Goal: Task Accomplishment & Management: Use online tool/utility

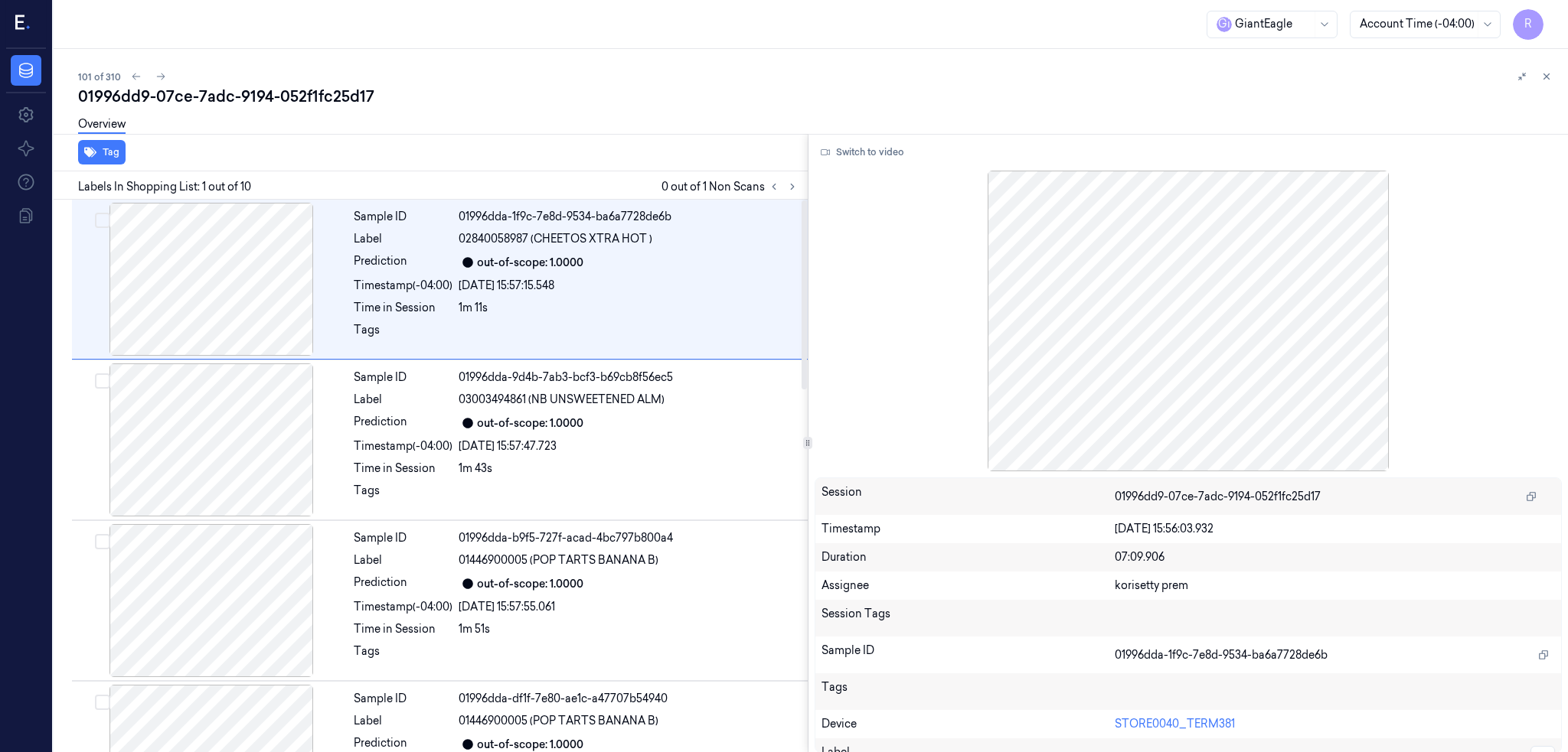
drag, startPoint x: 817, startPoint y: 188, endPoint x: 811, endPoint y: 194, distance: 8.5
click at [798, 188] on icon at bounding box center [792, 186] width 11 height 11
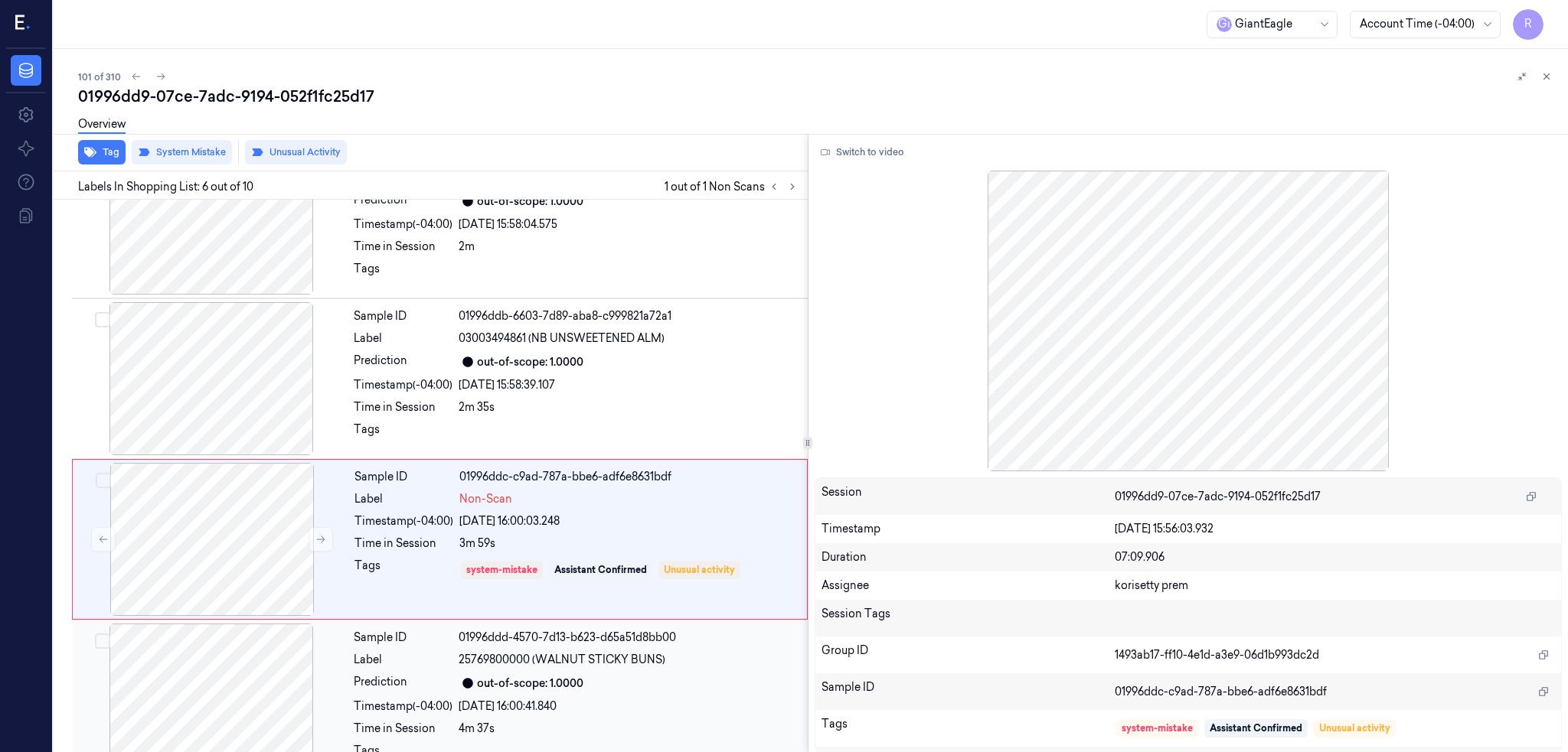
scroll to position [606, 0]
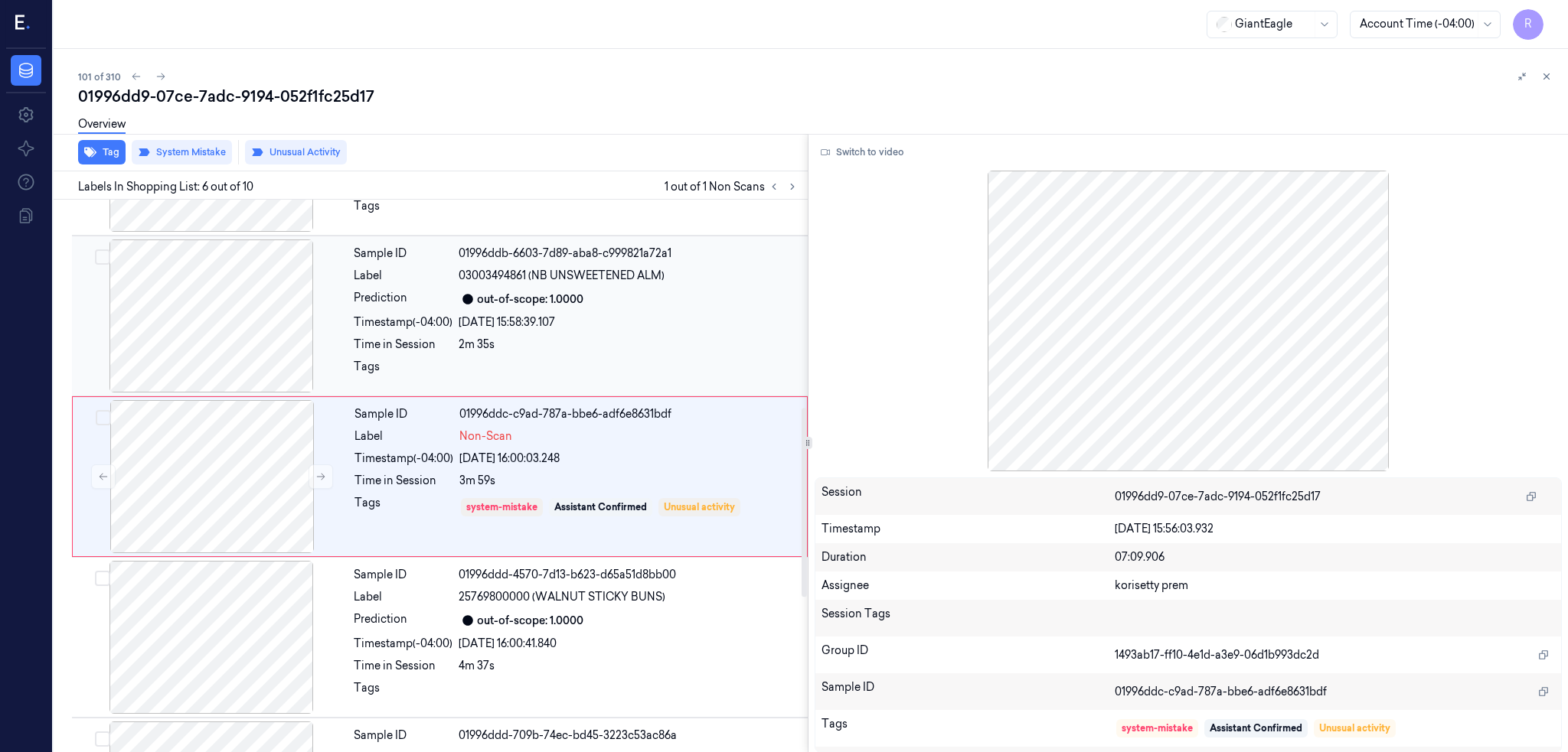
click at [209, 336] on div at bounding box center [211, 316] width 272 height 153
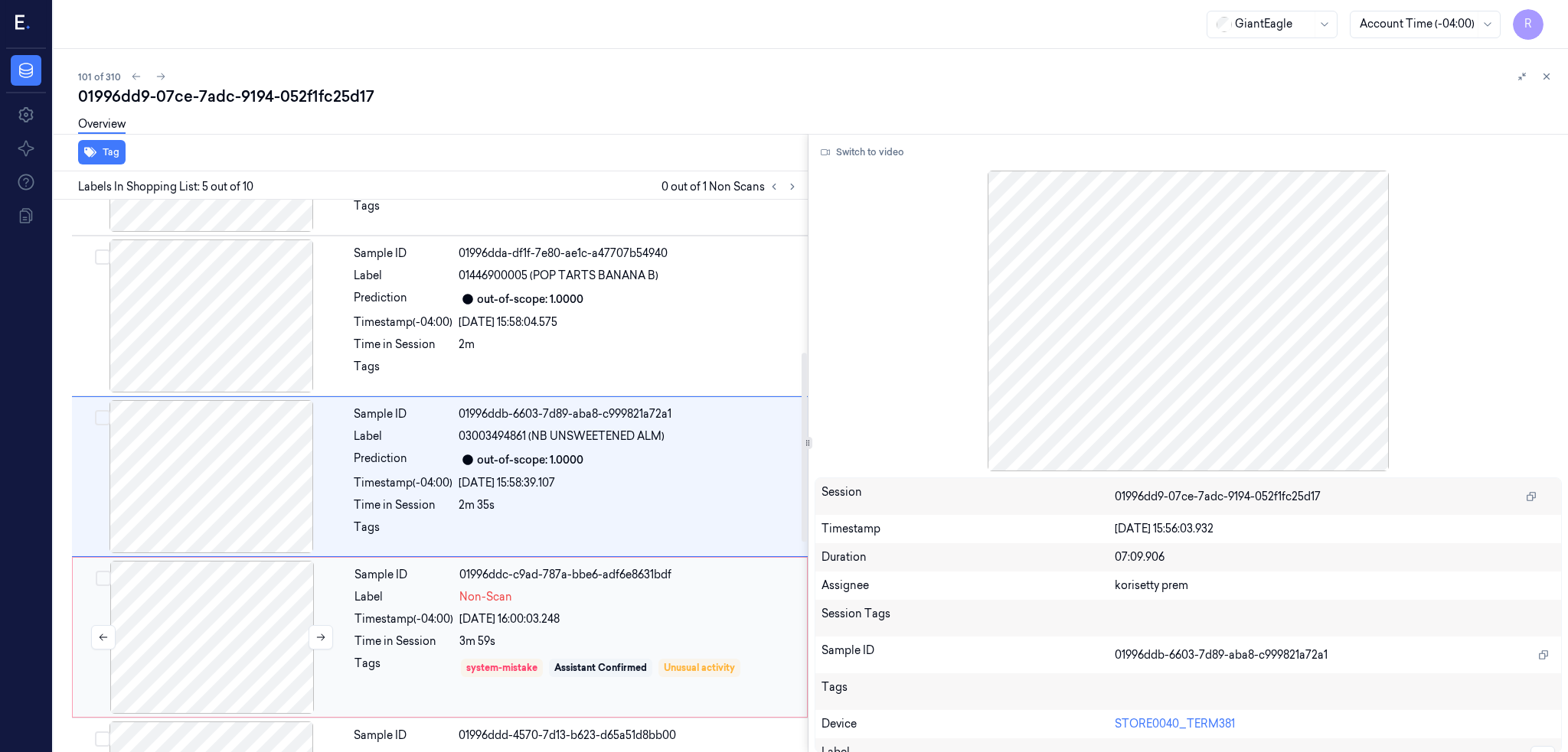
click at [214, 593] on div at bounding box center [212, 637] width 272 height 153
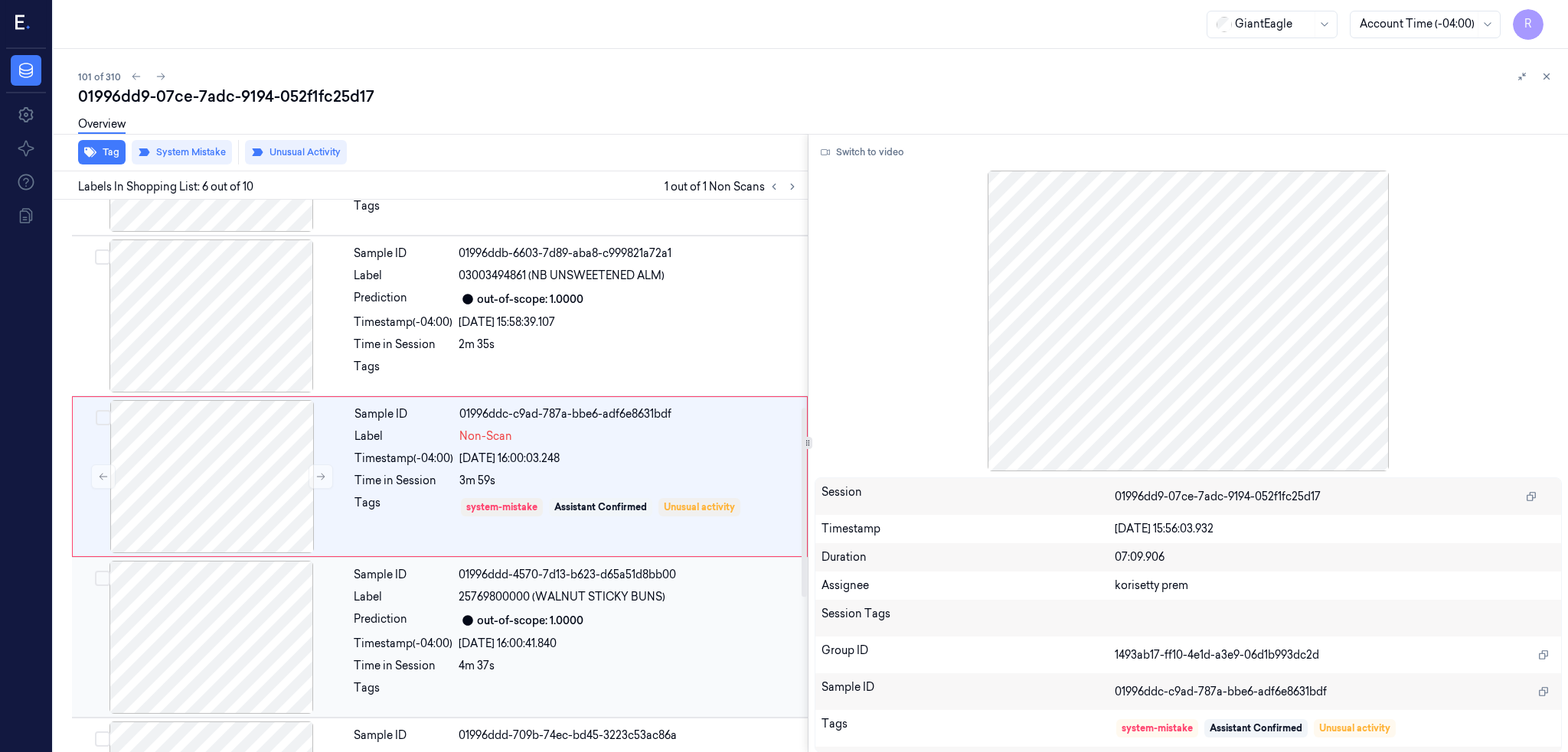
click at [228, 577] on div at bounding box center [211, 637] width 272 height 153
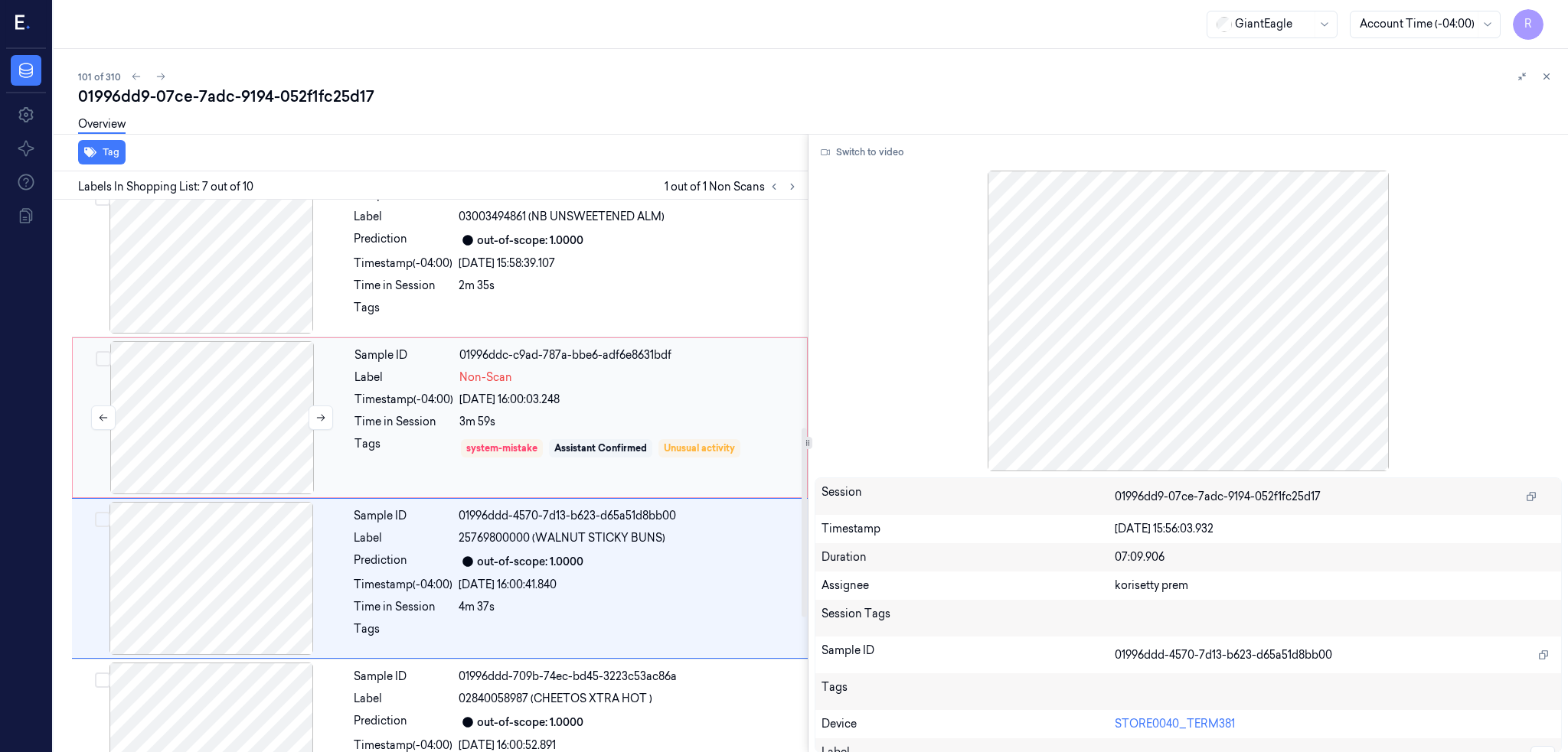
click at [207, 304] on div at bounding box center [211, 257] width 272 height 153
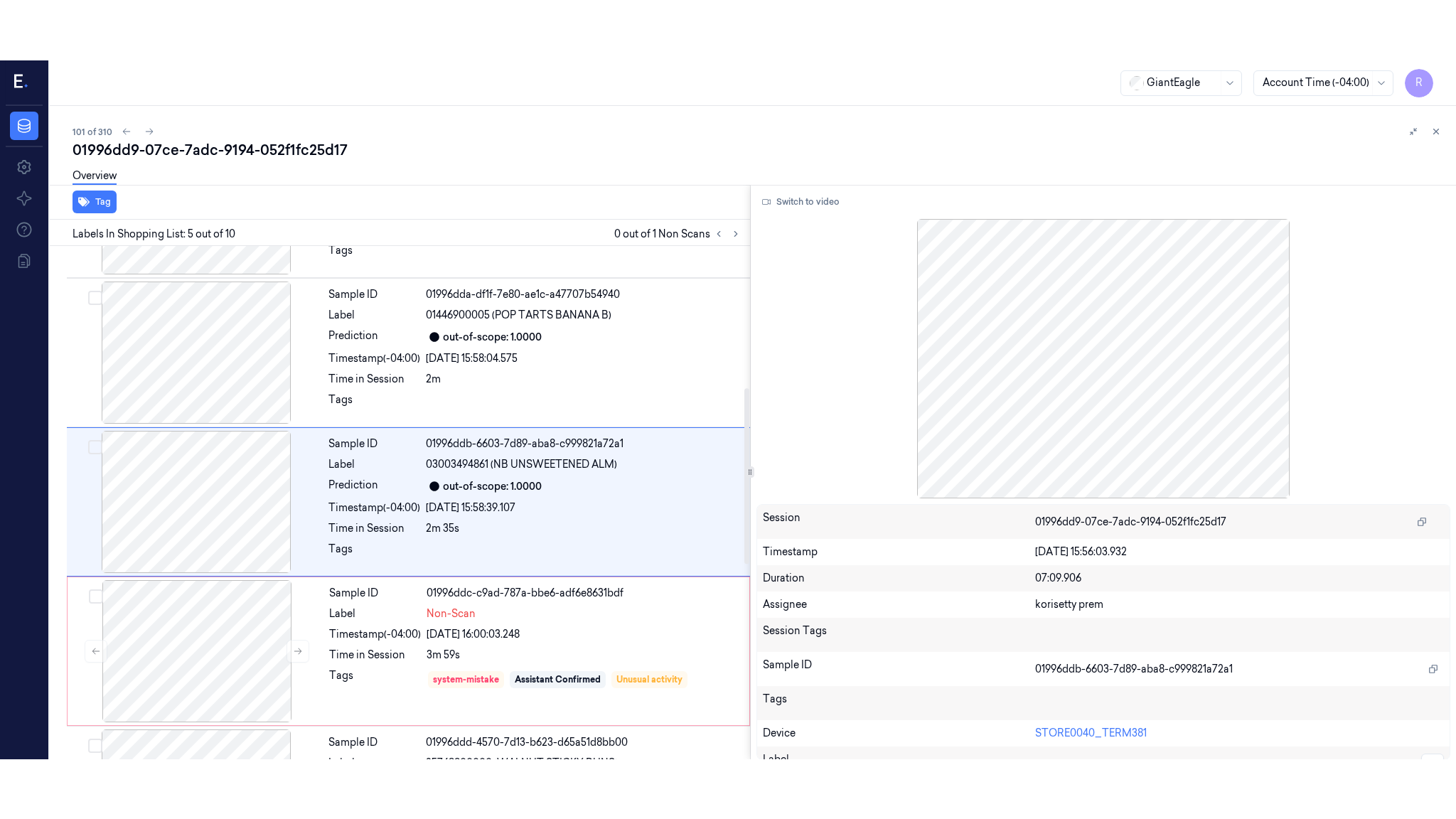
scroll to position [414, 0]
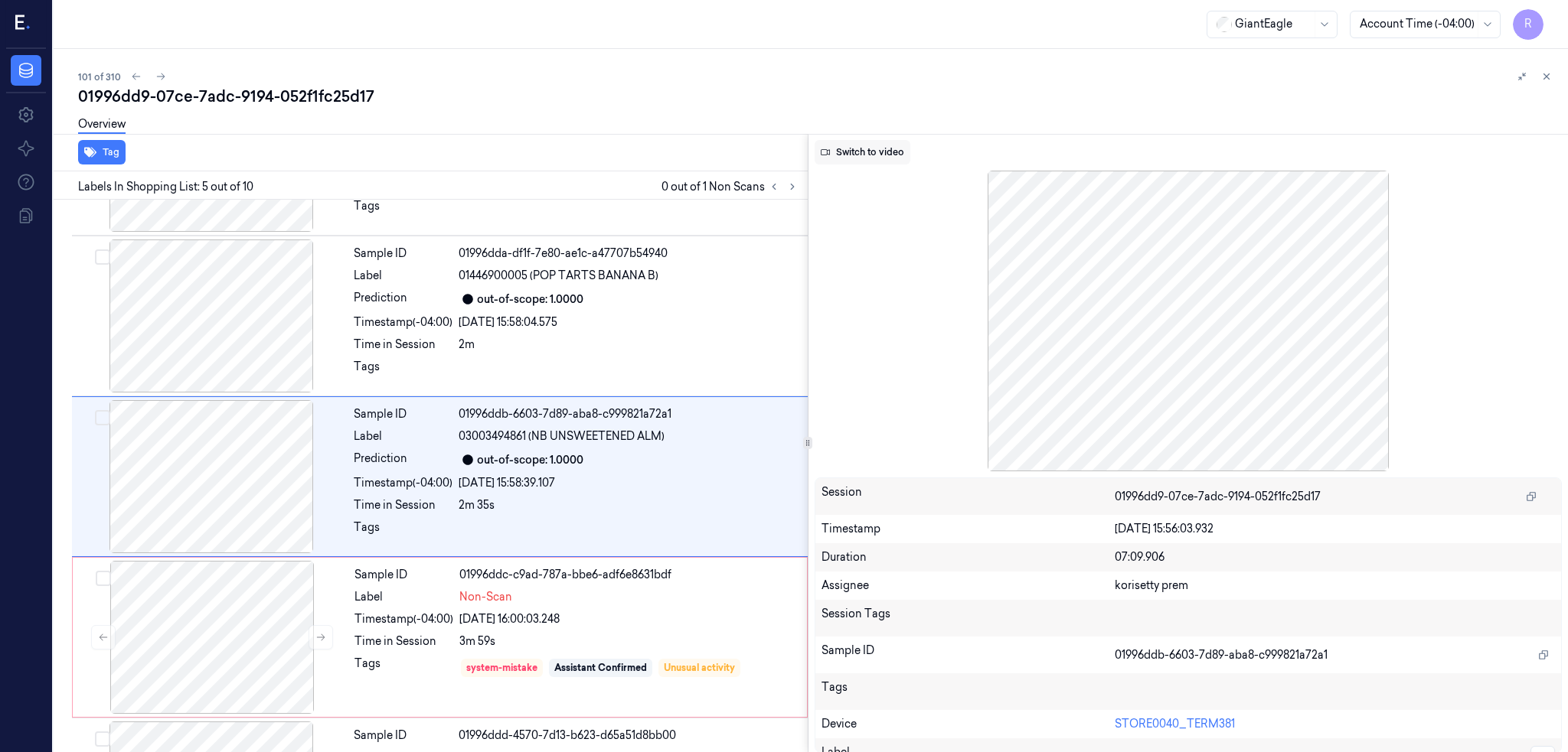
click at [871, 148] on button "Switch to video" at bounding box center [863, 152] width 96 height 24
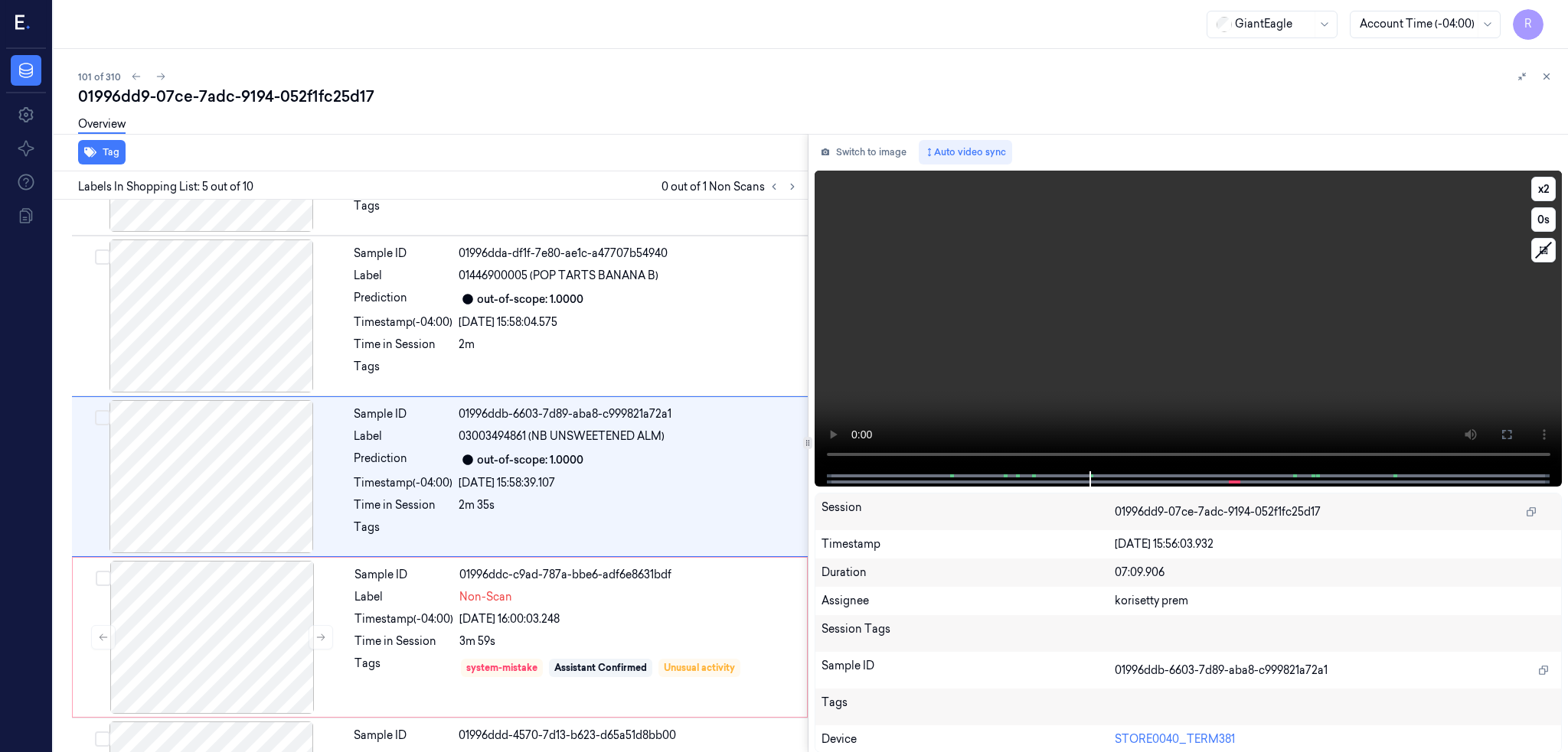
drag, startPoint x: 1562, startPoint y: 436, endPoint x: 1563, endPoint y: 525, distance: 89.0
click at [1513, 436] on icon at bounding box center [1507, 434] width 13 height 13
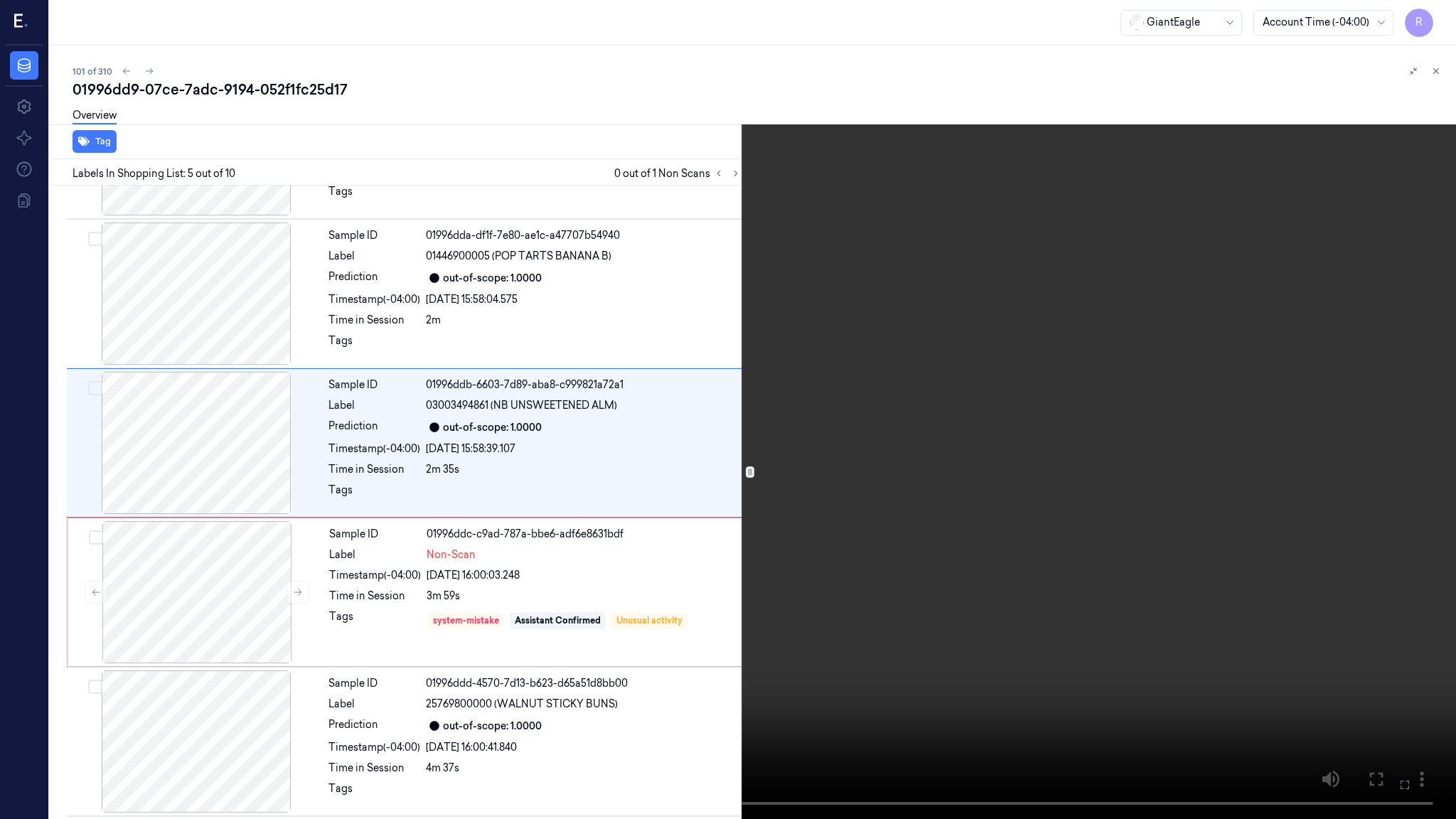
click at [0, 560] on video at bounding box center [728, 410] width 1456 height 819
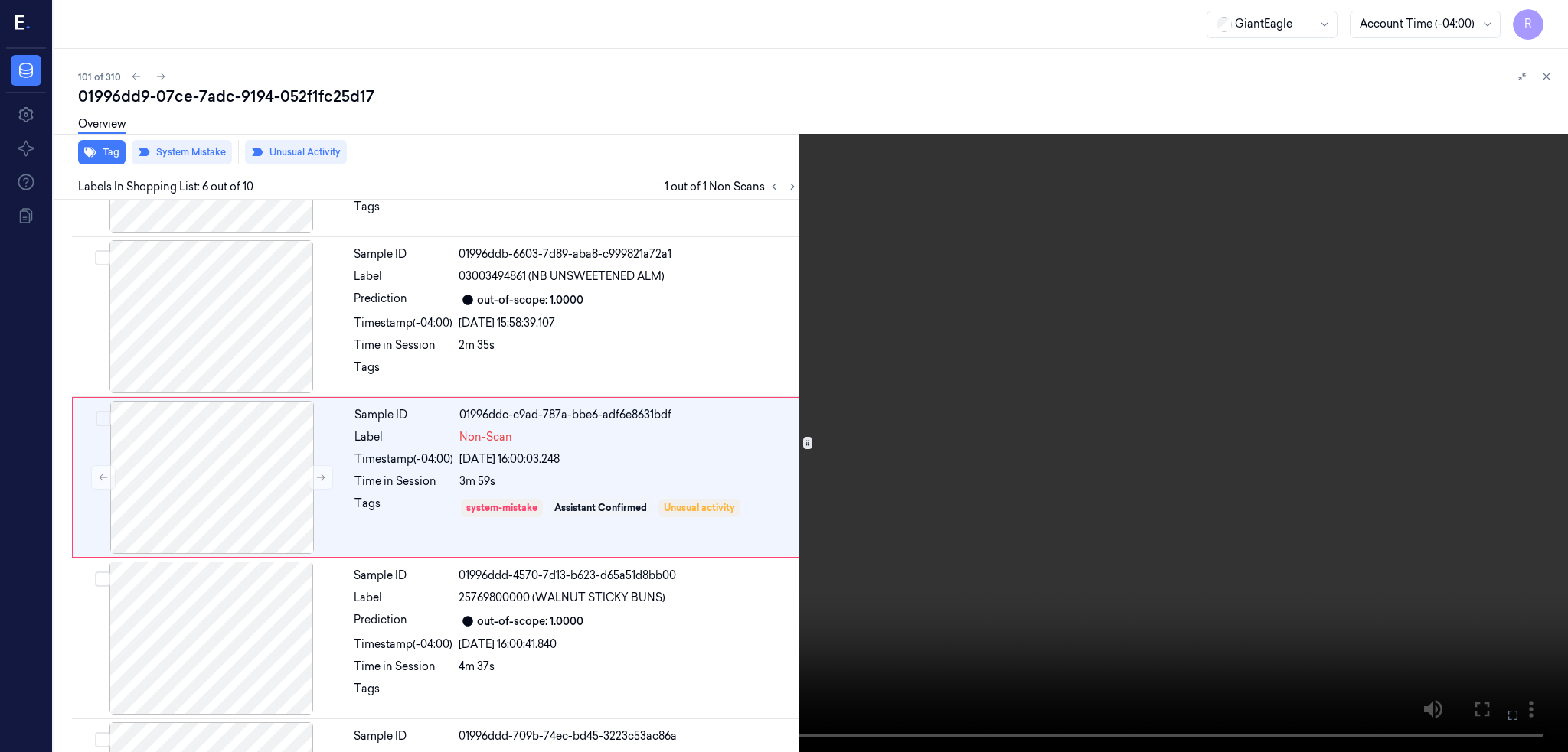
scroll to position [606, 0]
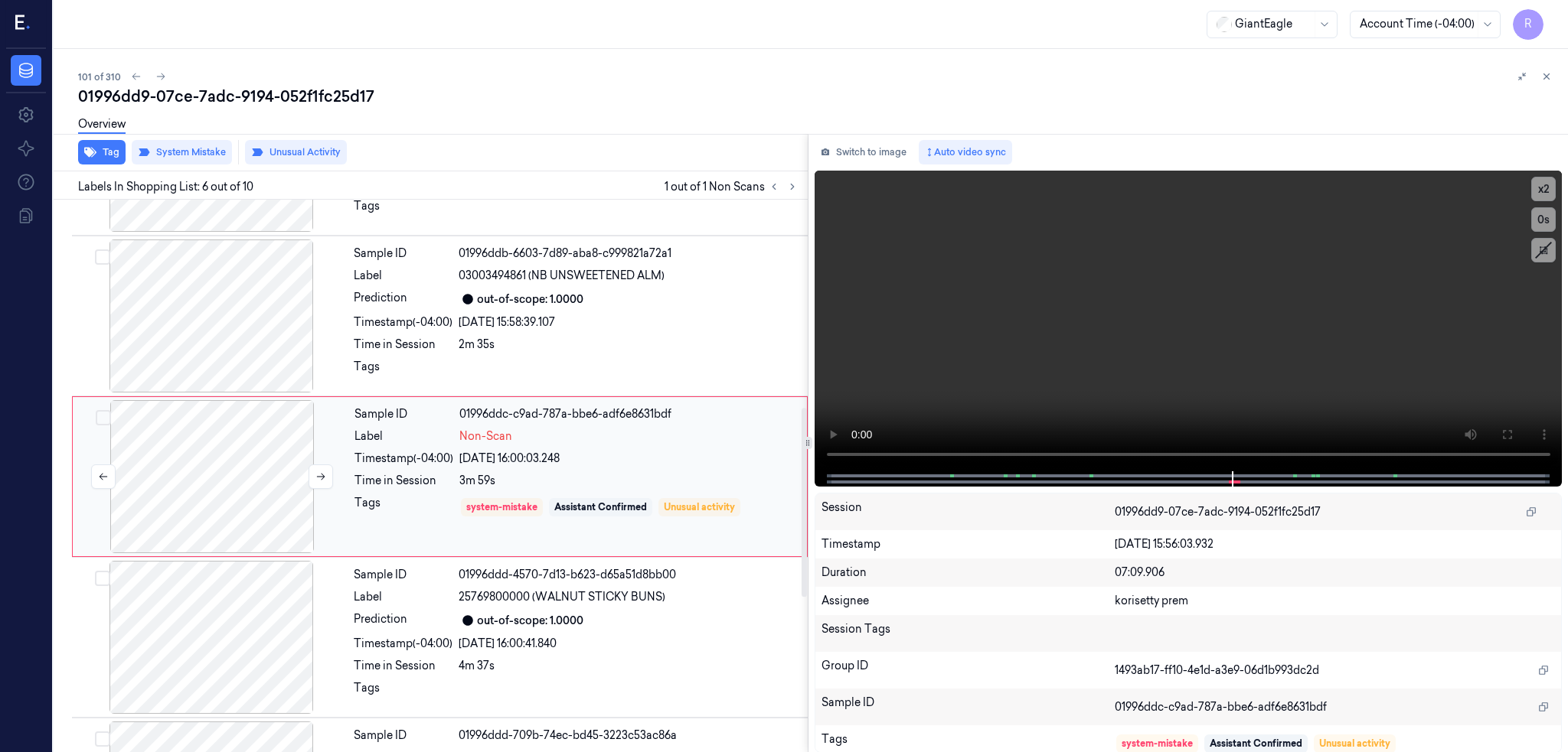
click at [237, 478] on div at bounding box center [212, 476] width 272 height 153
click at [323, 482] on button at bounding box center [320, 476] width 24 height 24
click at [316, 478] on icon at bounding box center [320, 476] width 11 height 11
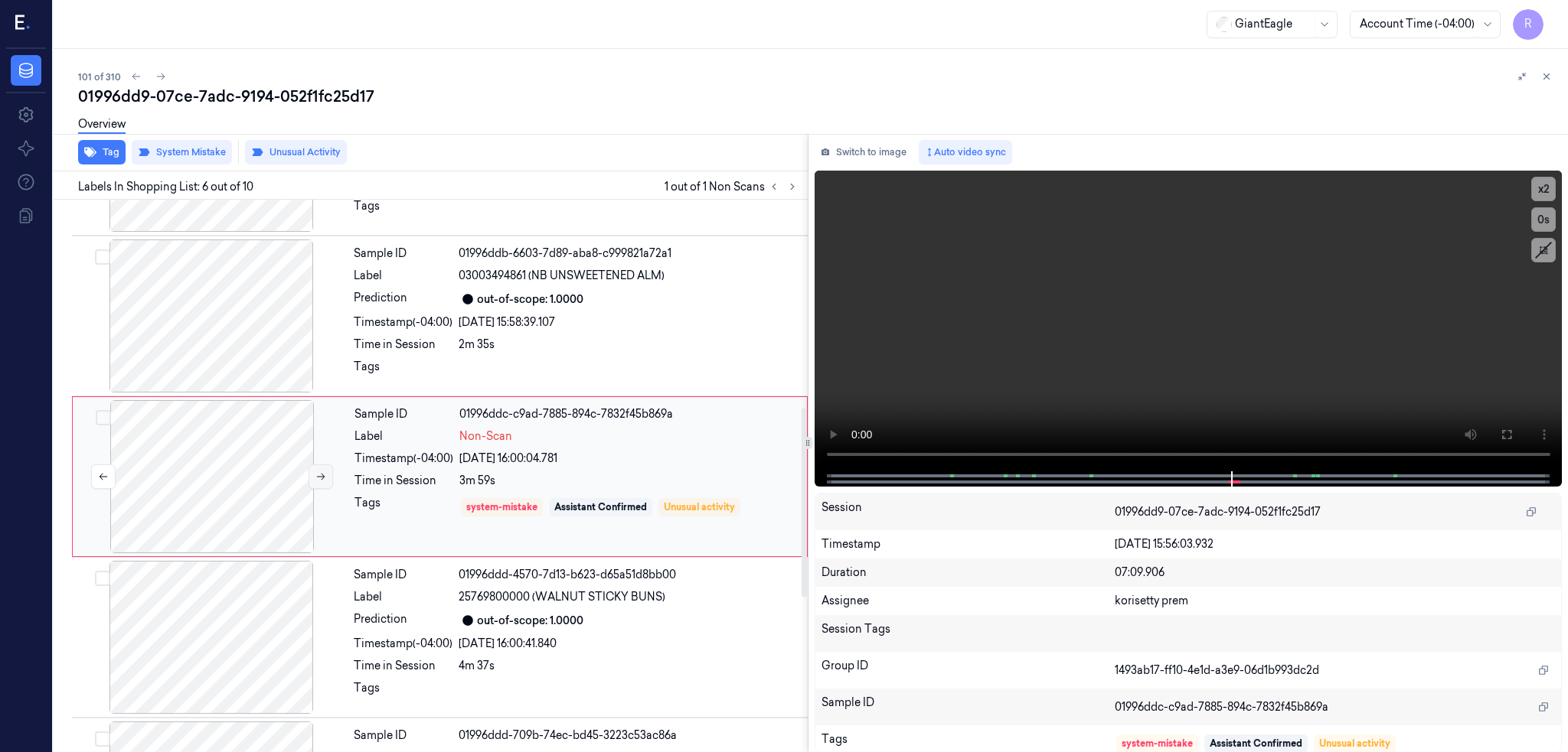
click at [316, 478] on icon at bounding box center [320, 476] width 11 height 11
click at [251, 325] on div at bounding box center [211, 316] width 272 height 153
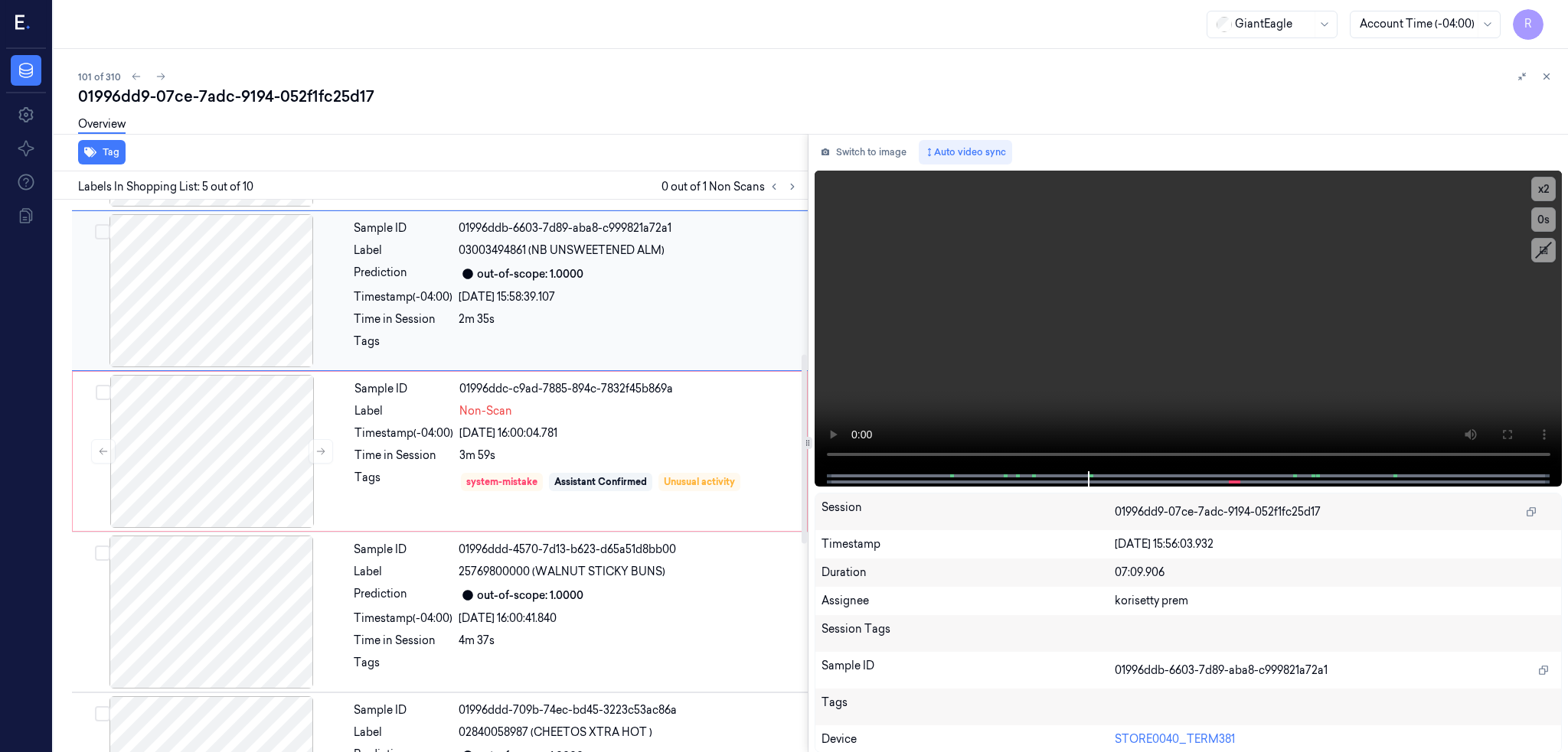
scroll to position [446, 0]
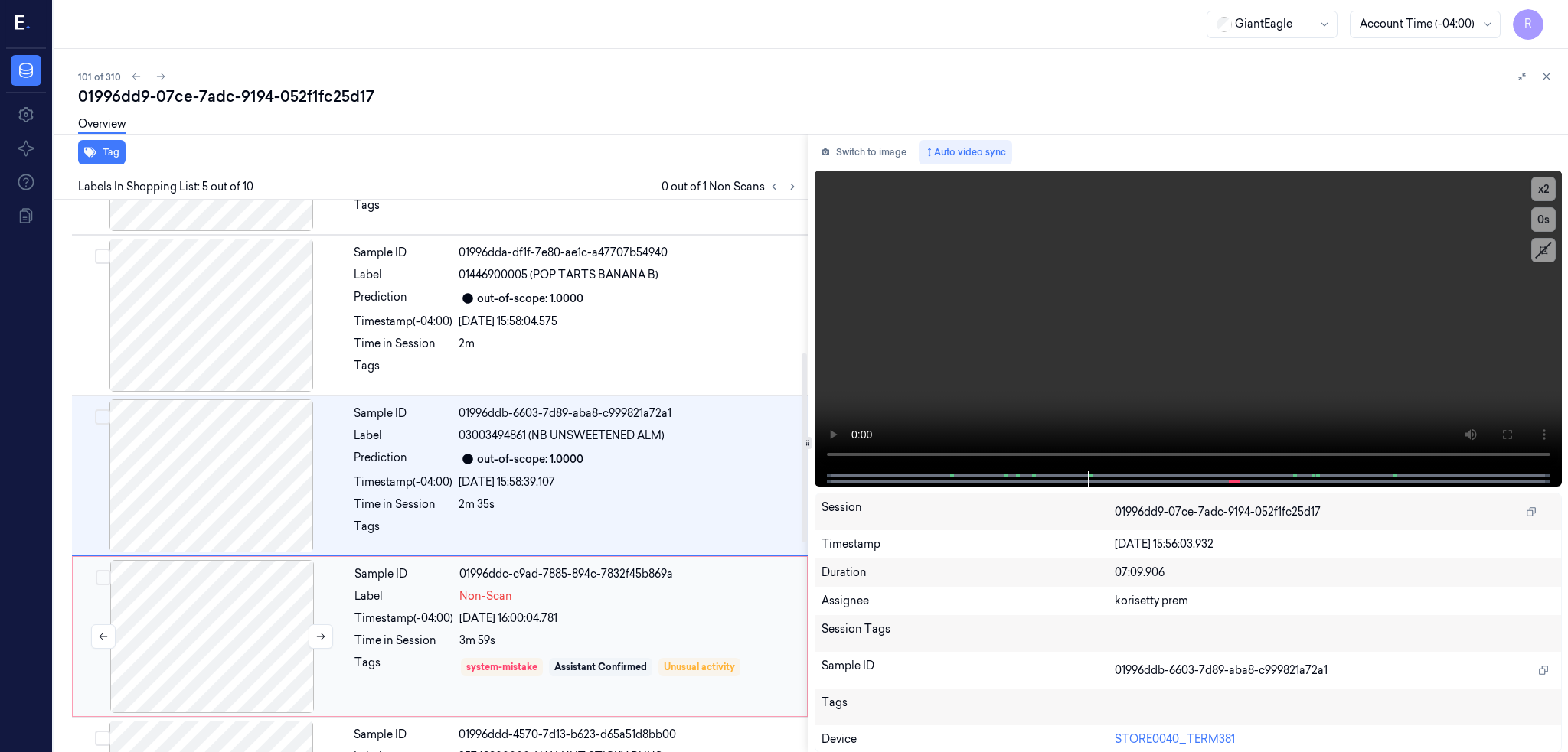
click at [240, 594] on div at bounding box center [212, 636] width 272 height 153
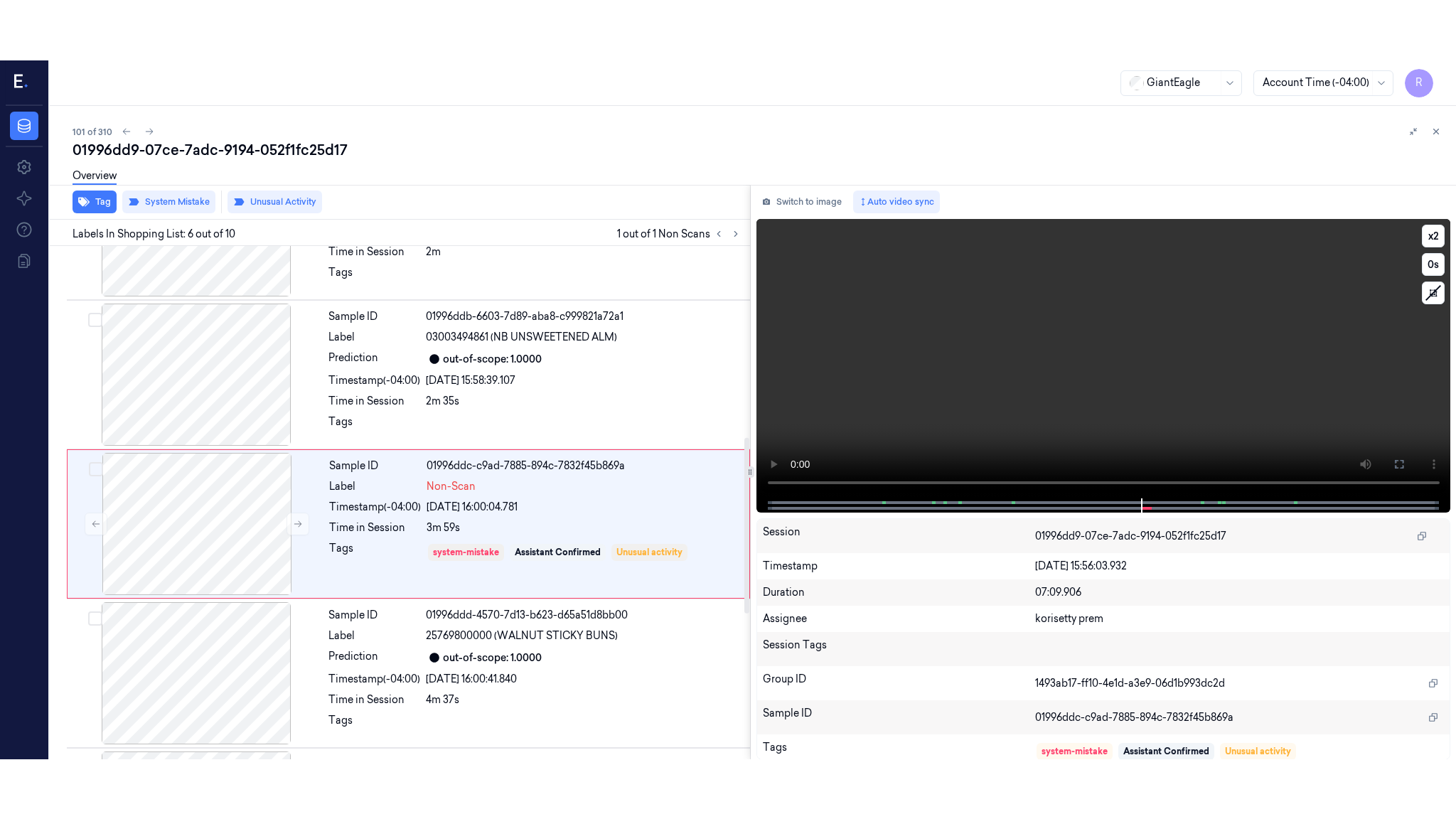
scroll to position [563, 0]
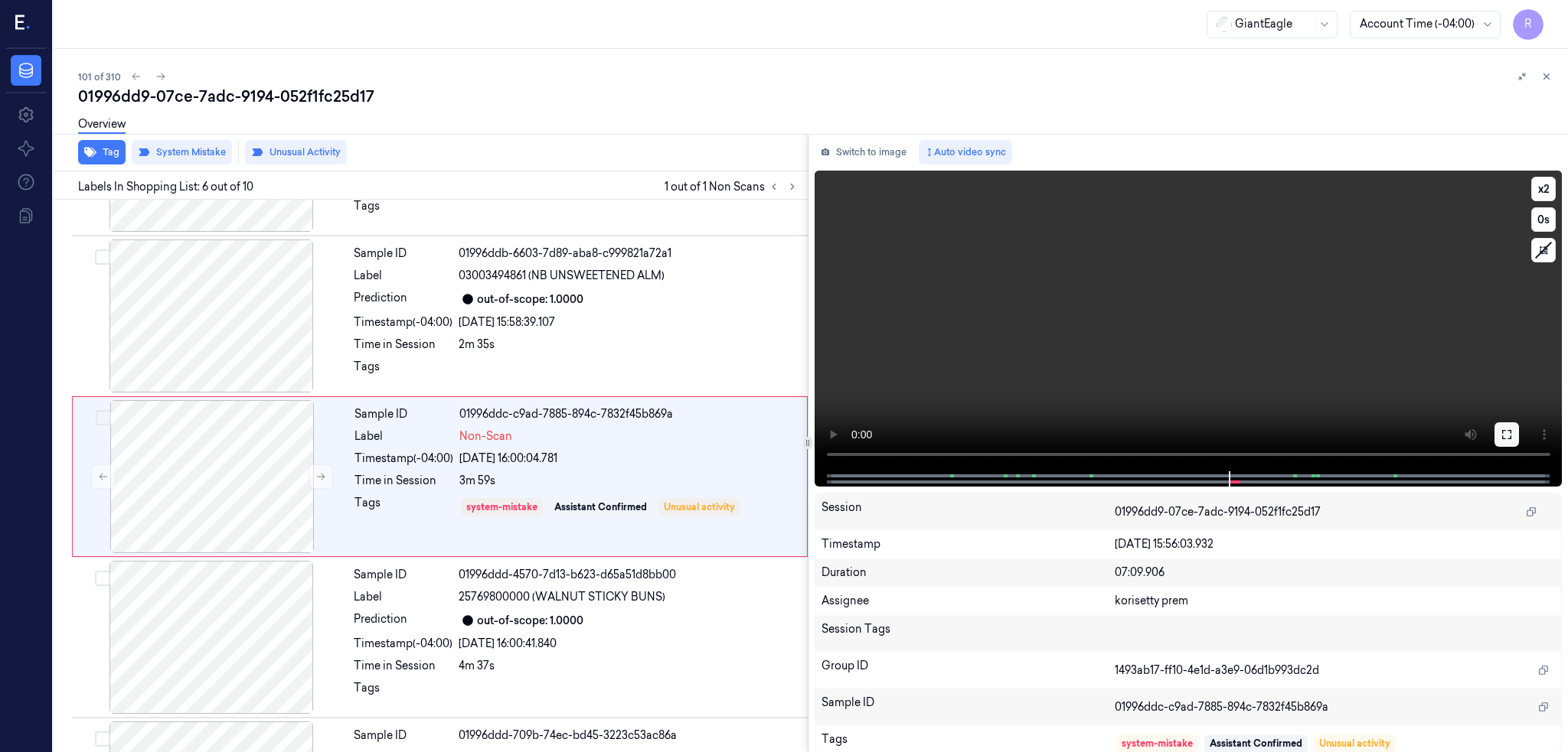
click at [1513, 432] on icon at bounding box center [1507, 434] width 13 height 13
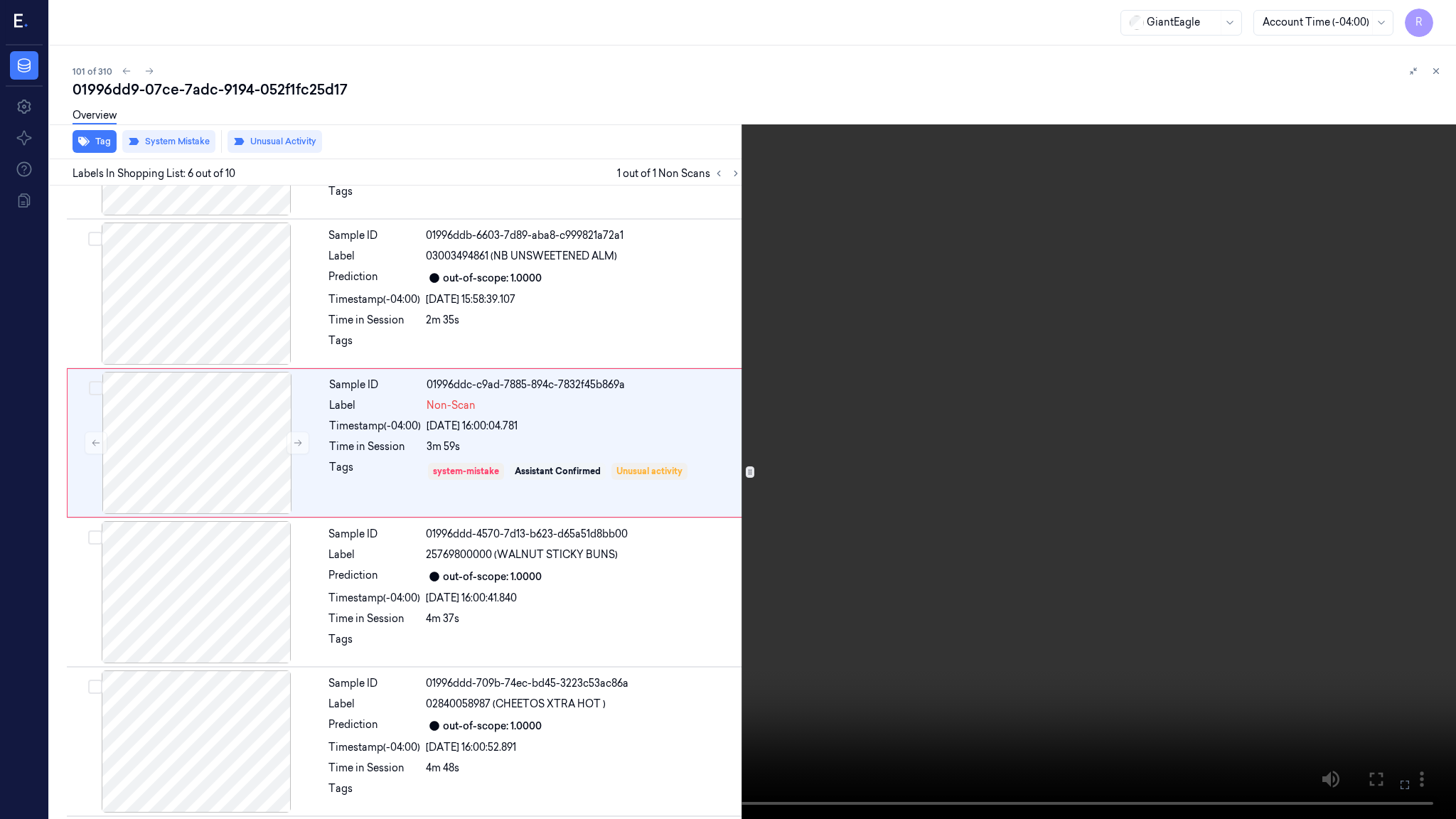
click at [1058, 410] on video at bounding box center [728, 410] width 1456 height 819
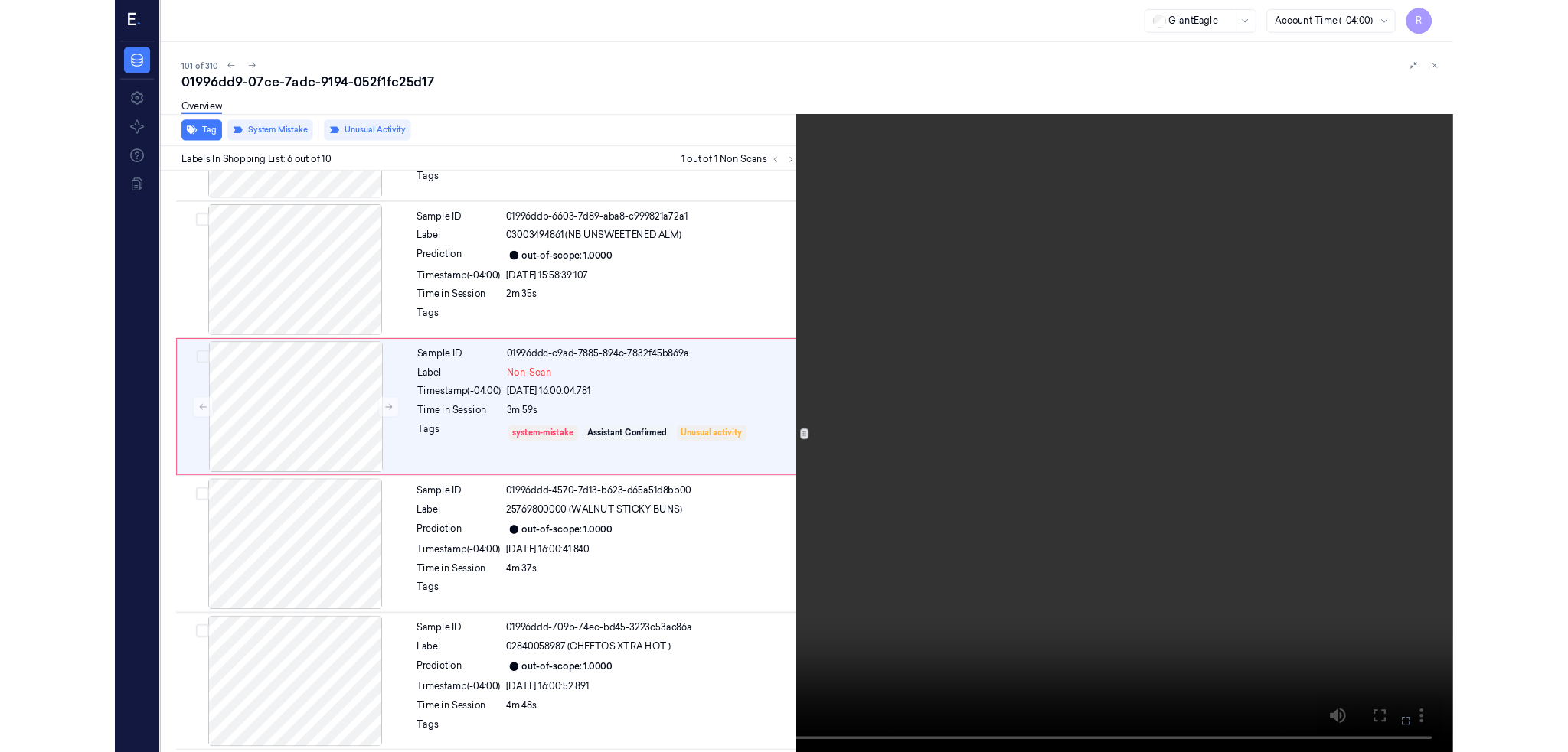
scroll to position [542, 0]
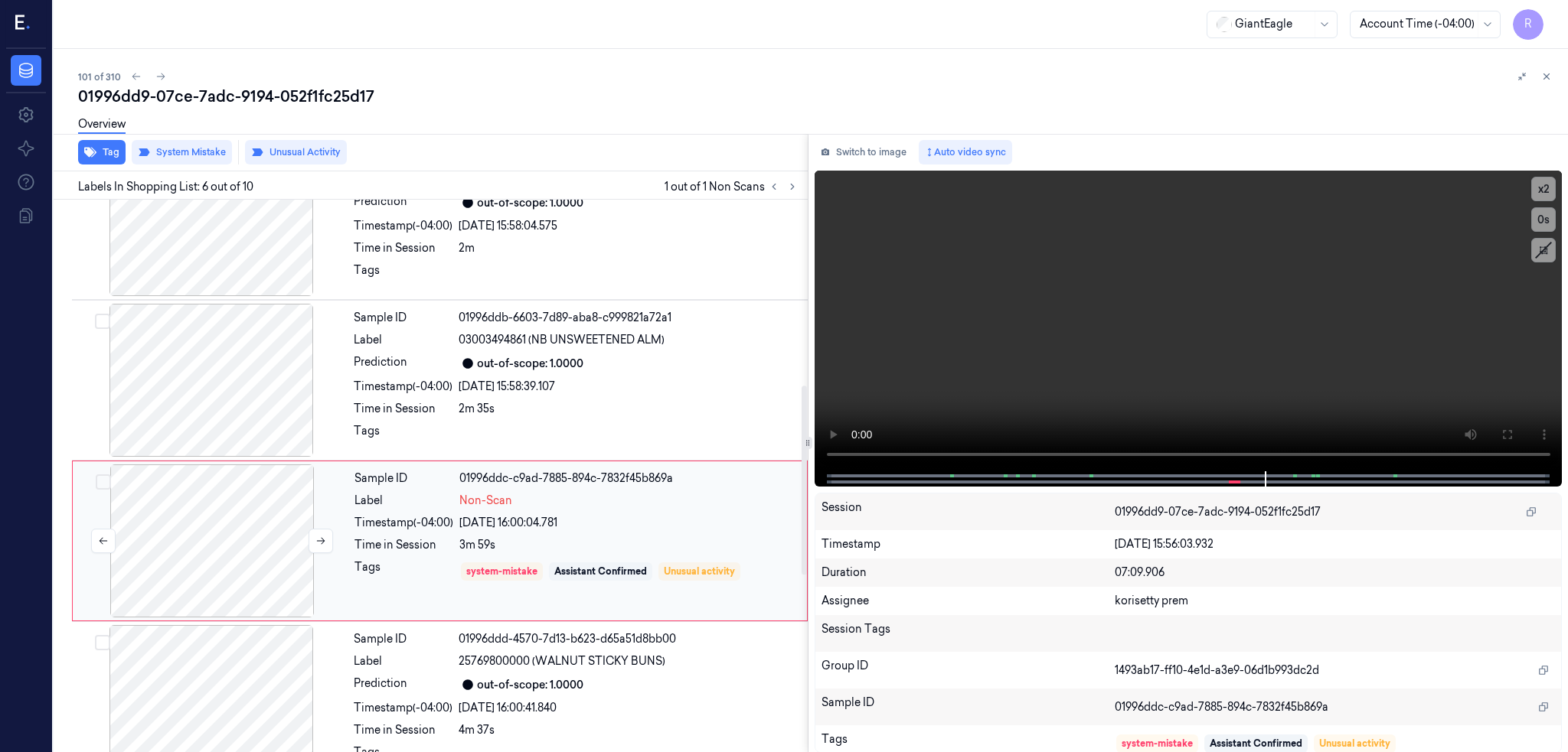
click at [212, 534] on div at bounding box center [212, 540] width 272 height 153
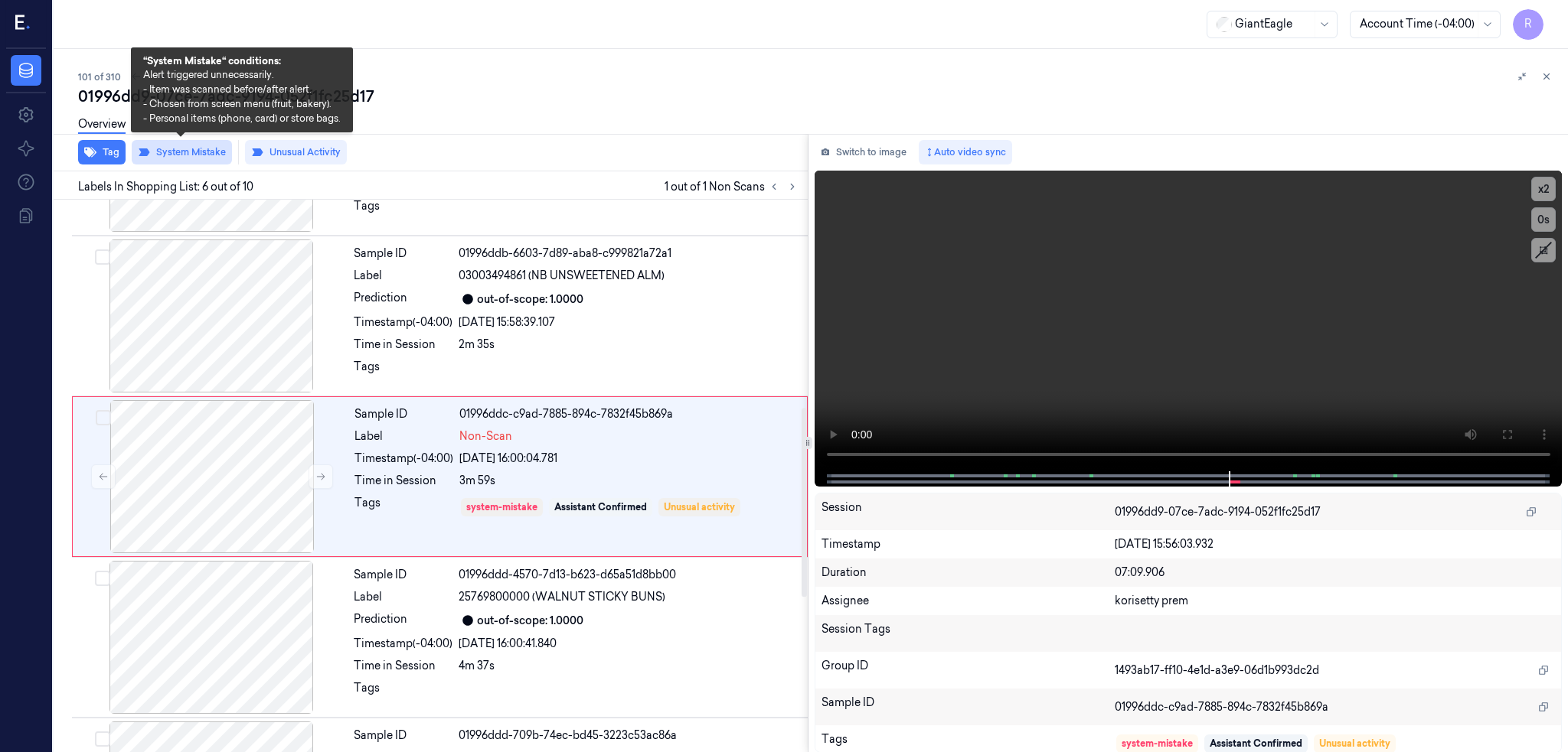
click at [211, 155] on button "System Mistake" at bounding box center [181, 152] width 101 height 24
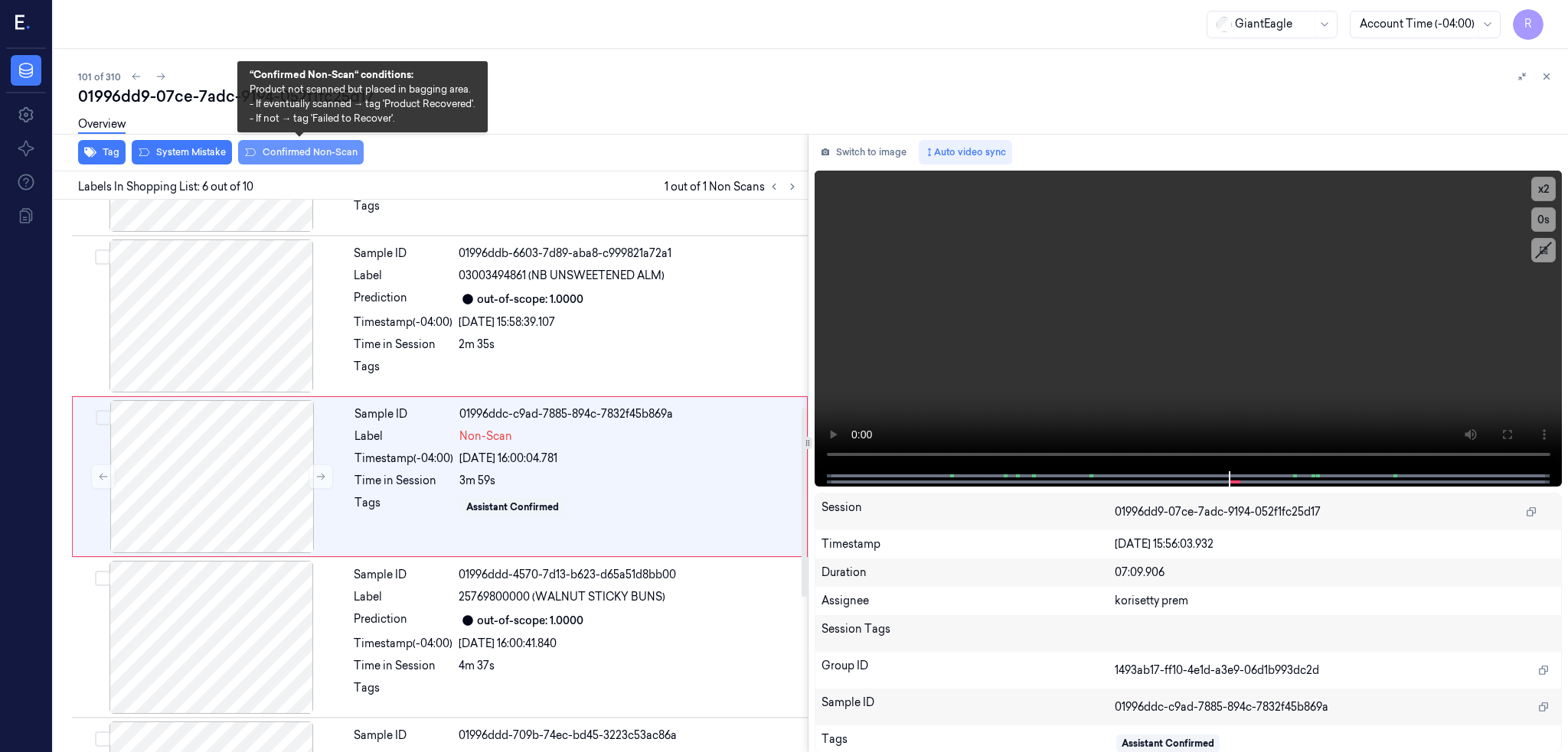
click at [289, 152] on button "Confirmed Non-Scan" at bounding box center [301, 152] width 126 height 24
click at [311, 151] on div "Tag System Mistake Confirmed Non-Scan" at bounding box center [427, 152] width 760 height 37
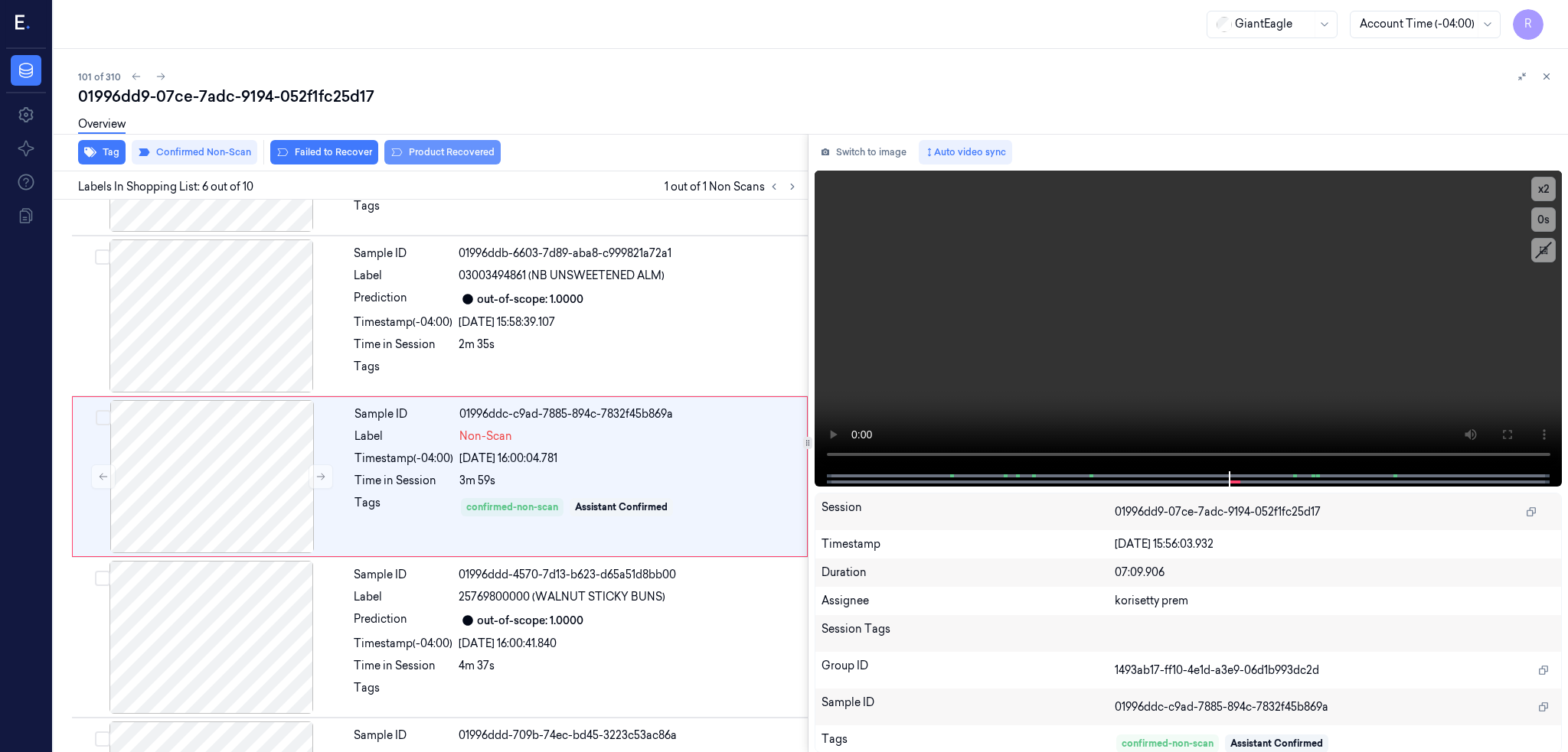
click at [431, 159] on button "Product Recovered" at bounding box center [442, 152] width 116 height 24
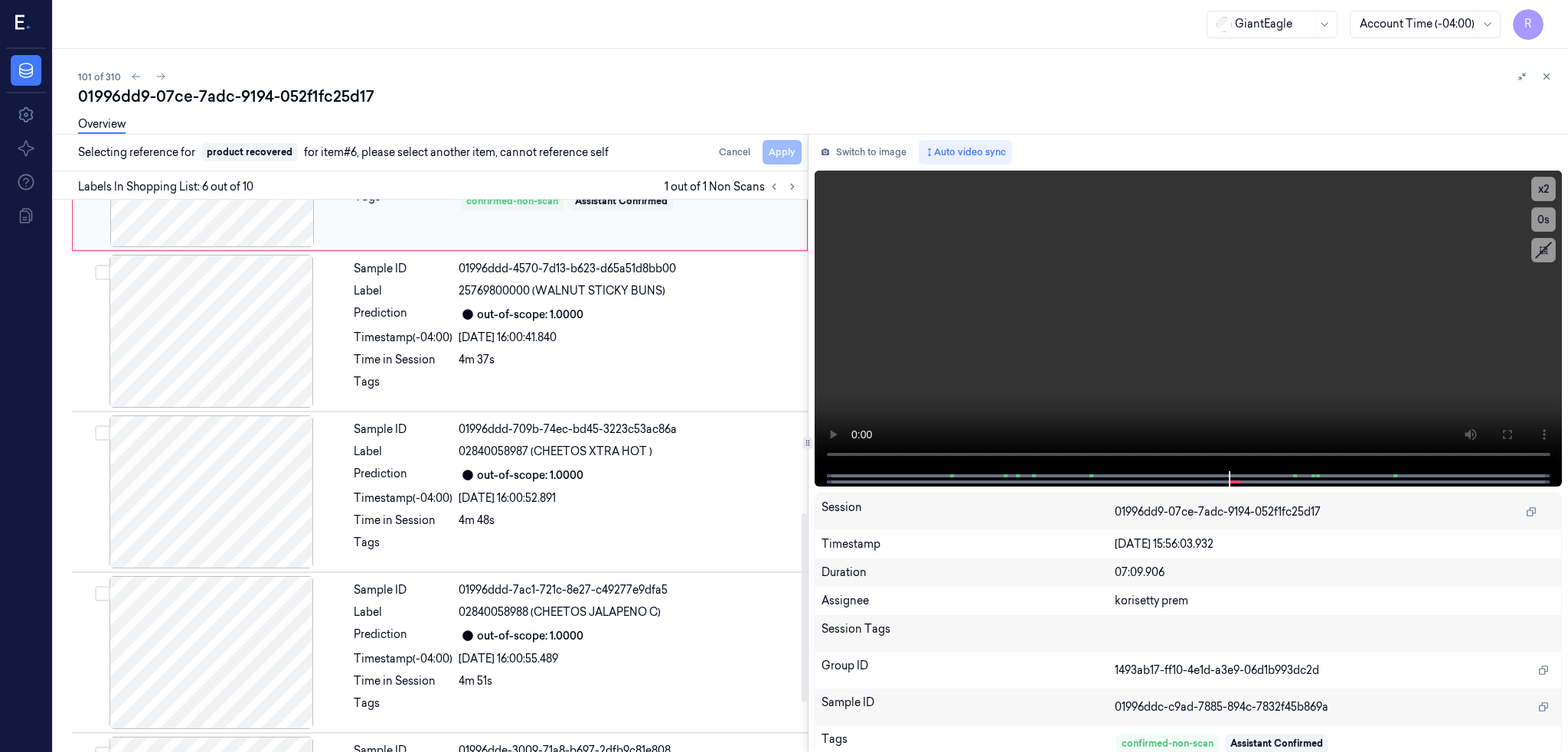
scroll to position [1014, 0]
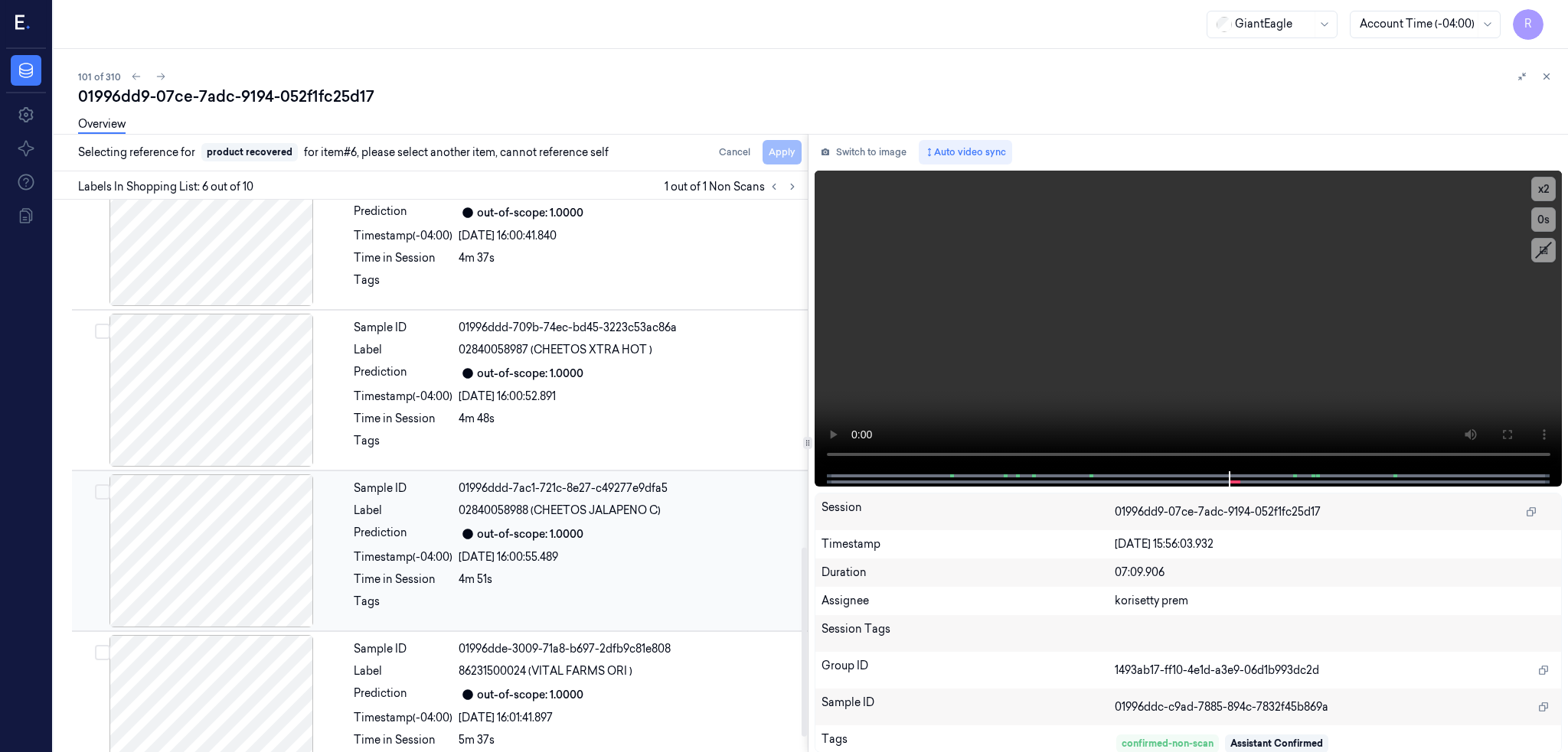
click at [221, 534] on div at bounding box center [211, 551] width 272 height 153
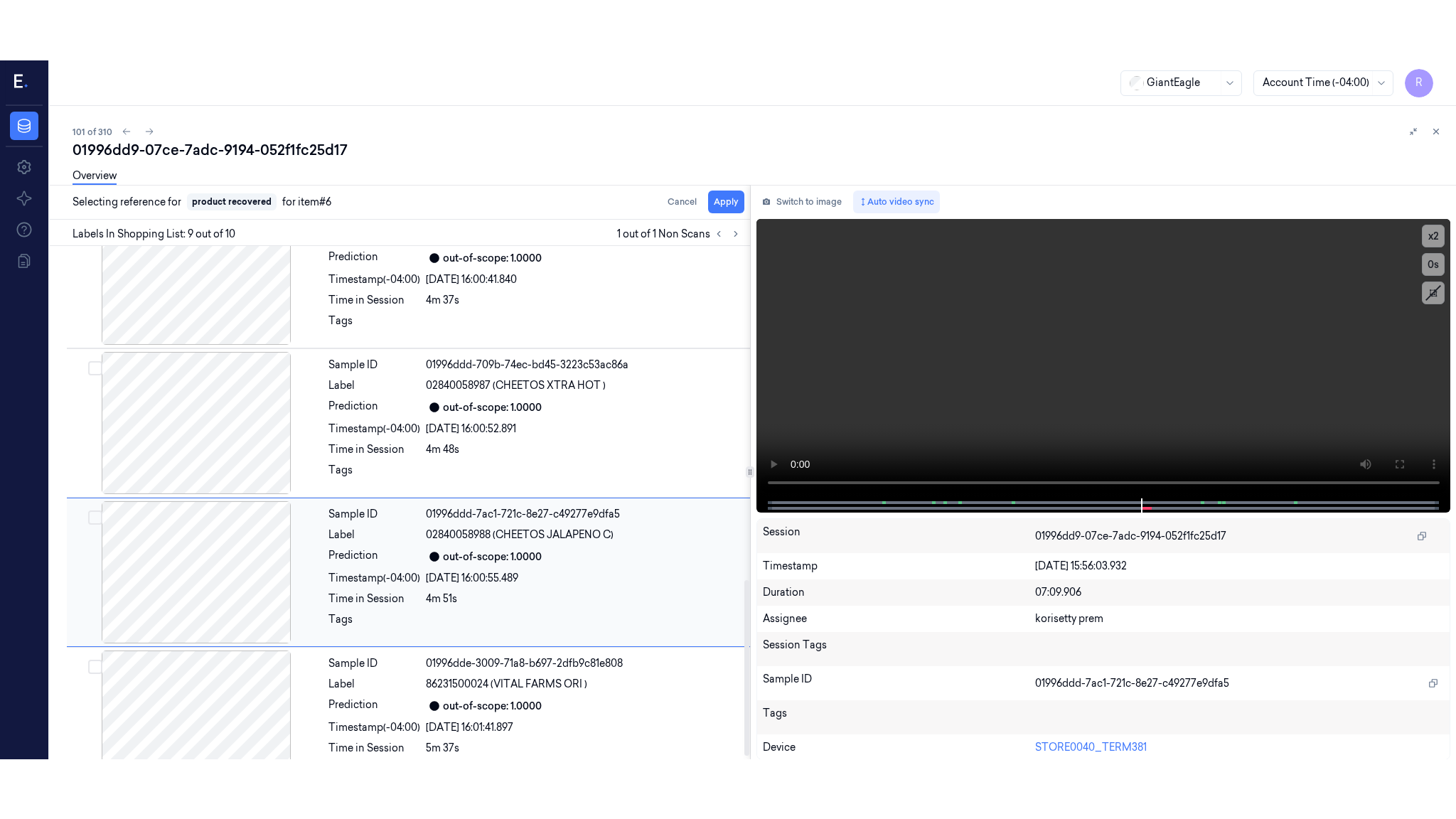
scroll to position [984, 0]
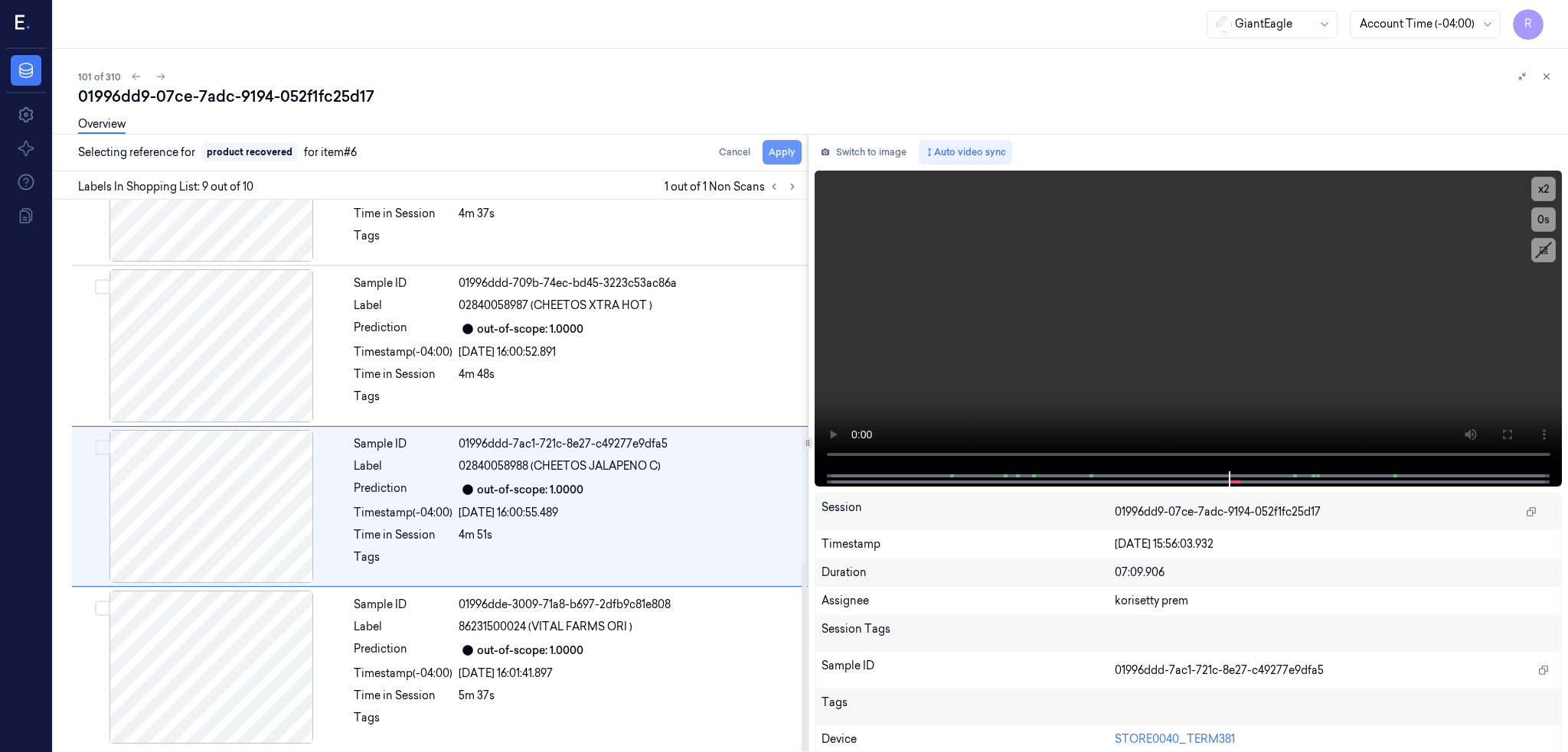
click at [799, 155] on button "Apply" at bounding box center [783, 152] width 39 height 24
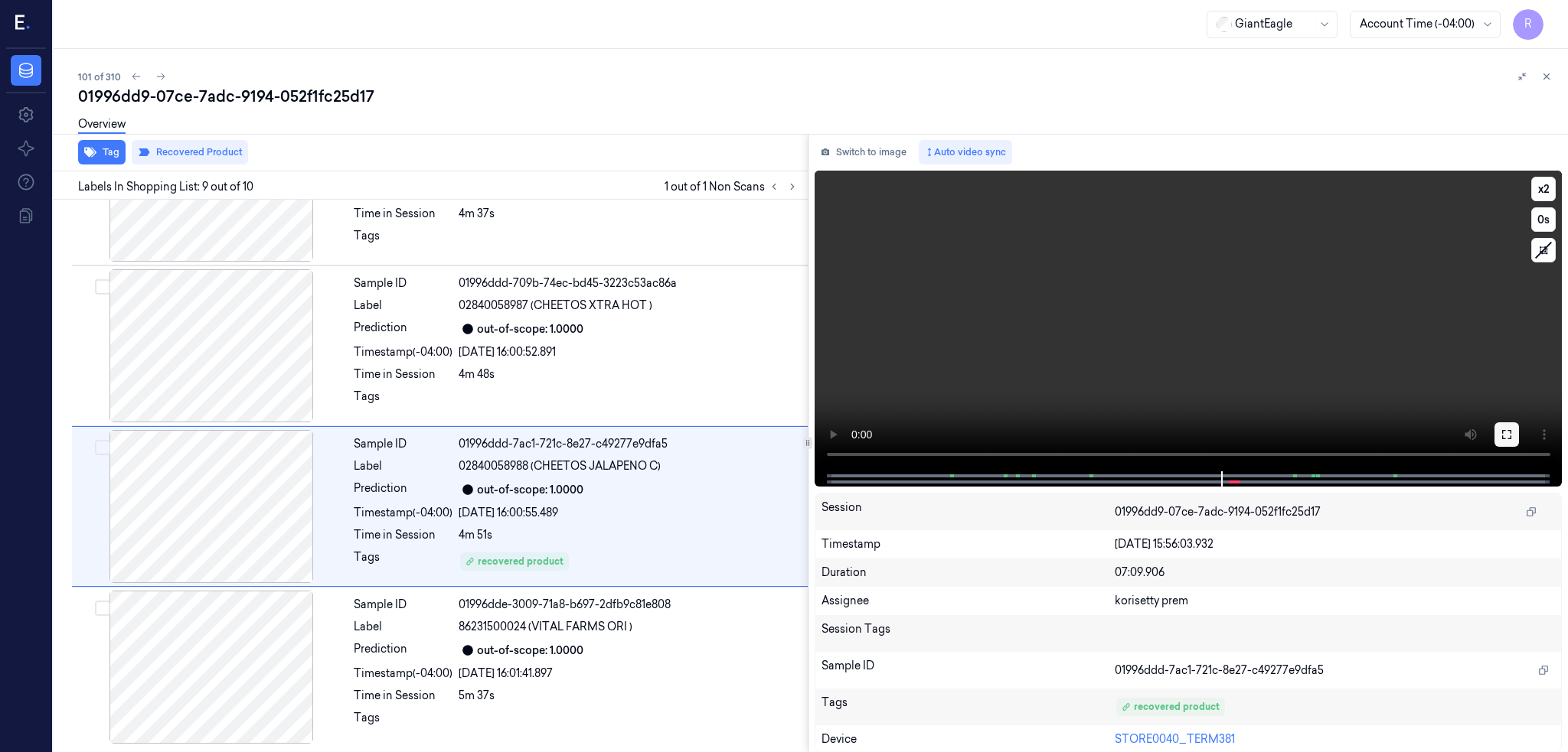
click at [1511, 432] on icon at bounding box center [1507, 434] width 9 height 9
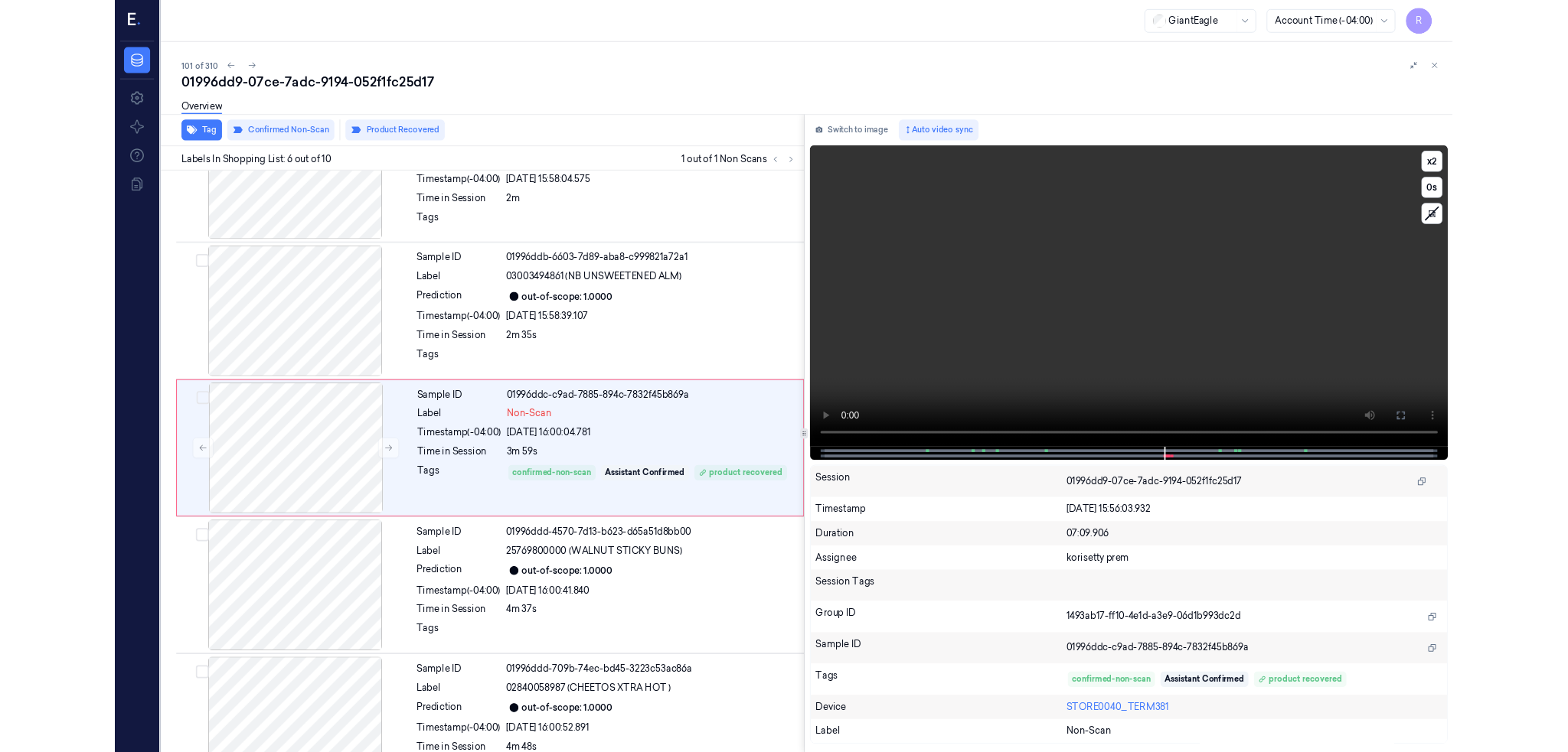
scroll to position [542, 0]
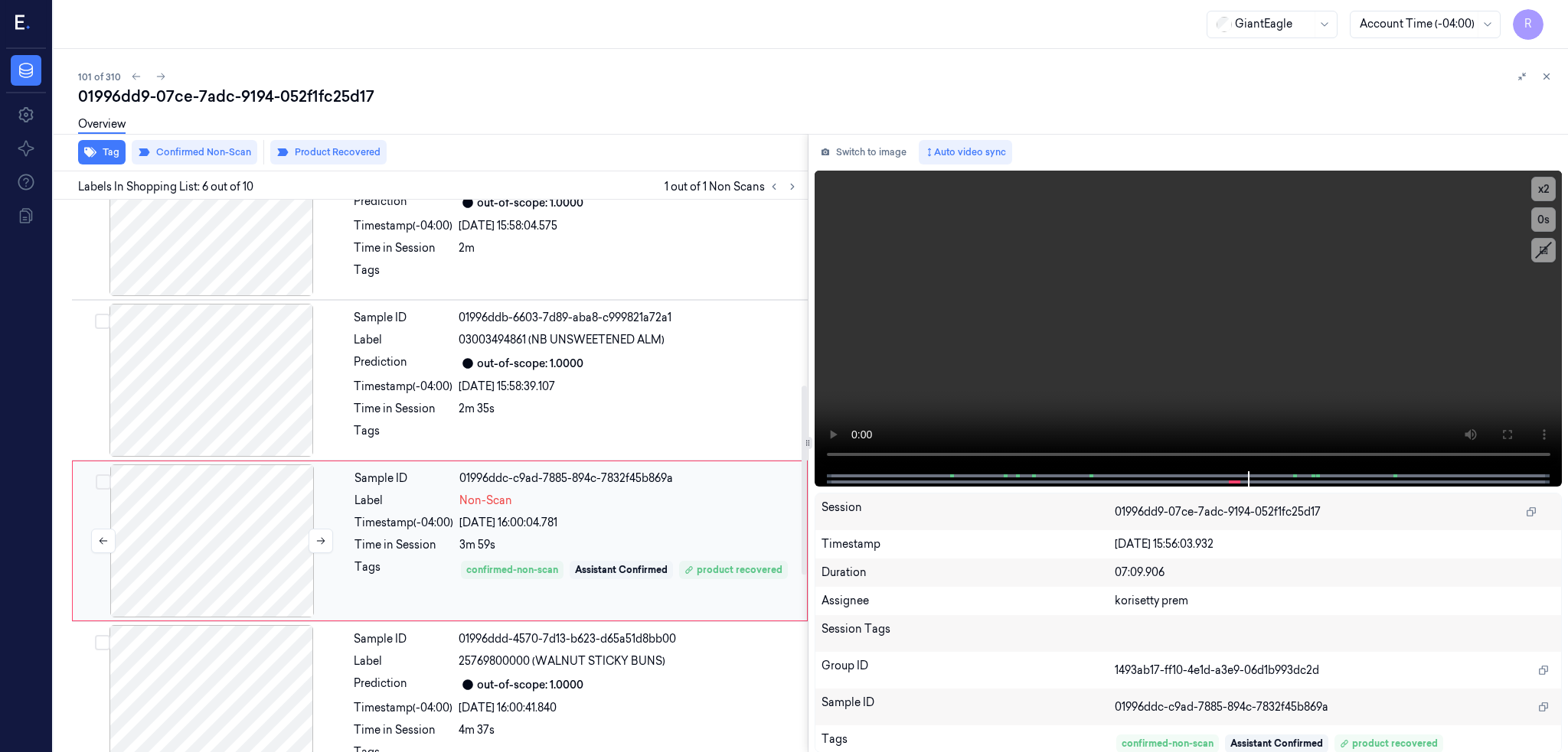
click at [245, 514] on div at bounding box center [212, 540] width 272 height 153
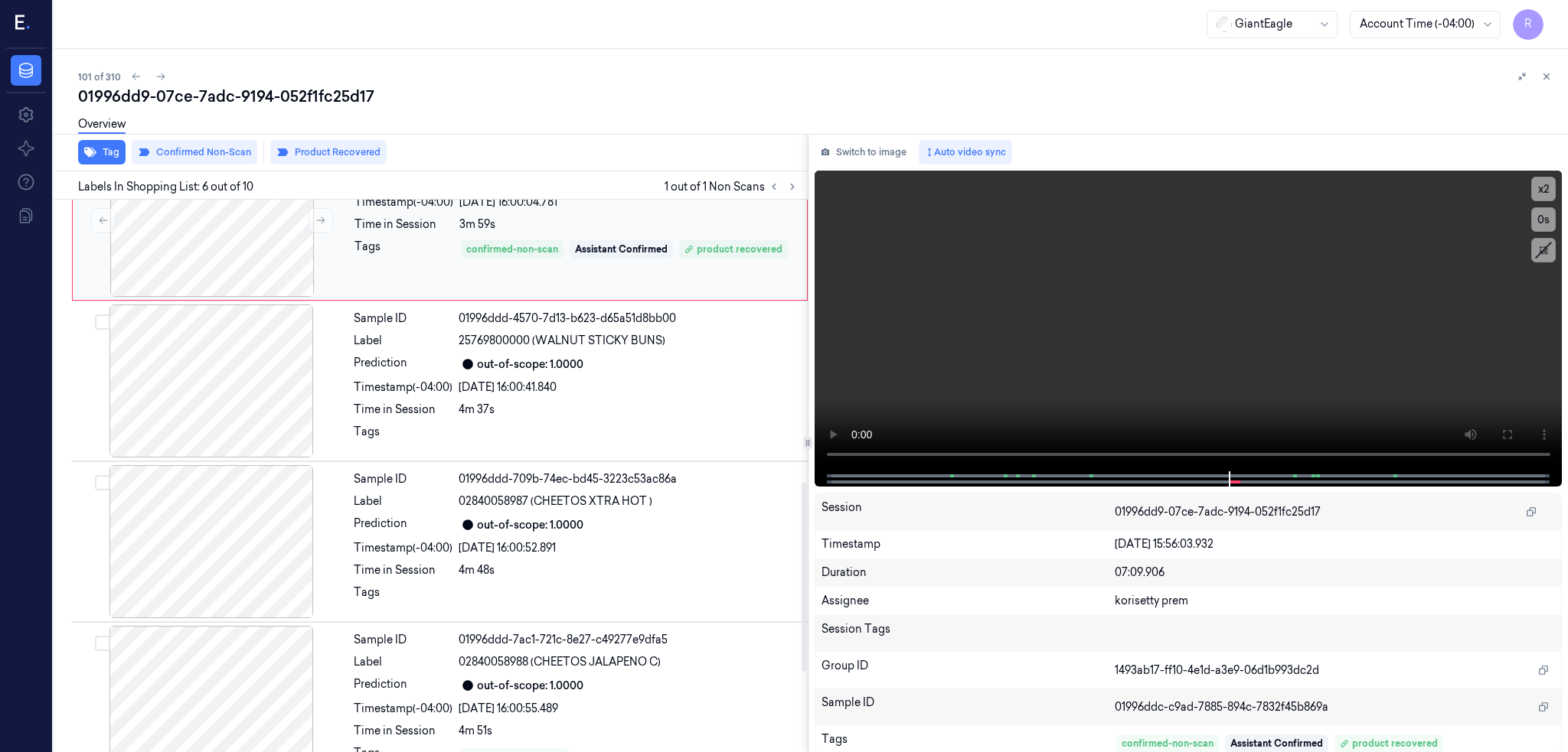
scroll to position [912, 0]
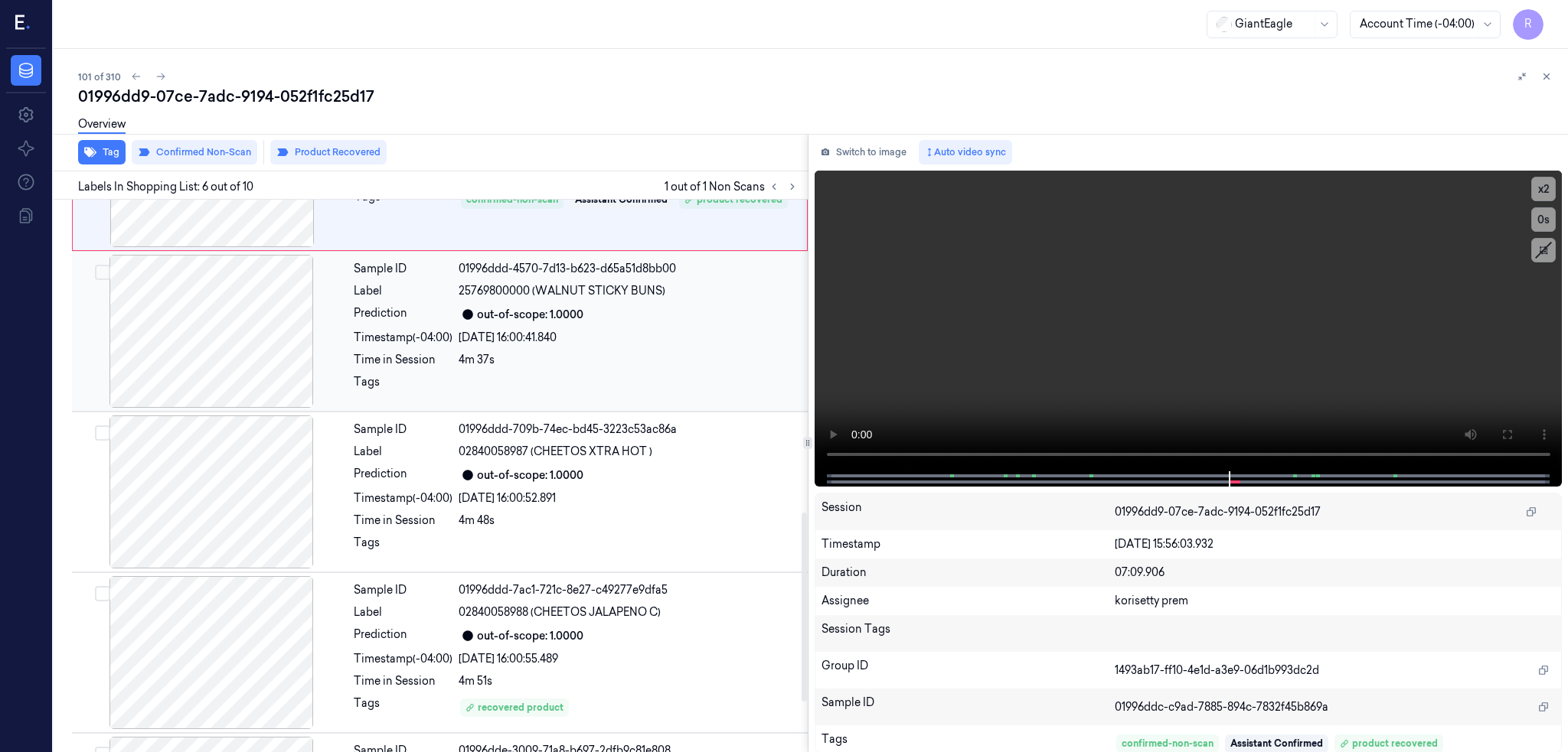
click at [252, 332] on div at bounding box center [211, 331] width 272 height 153
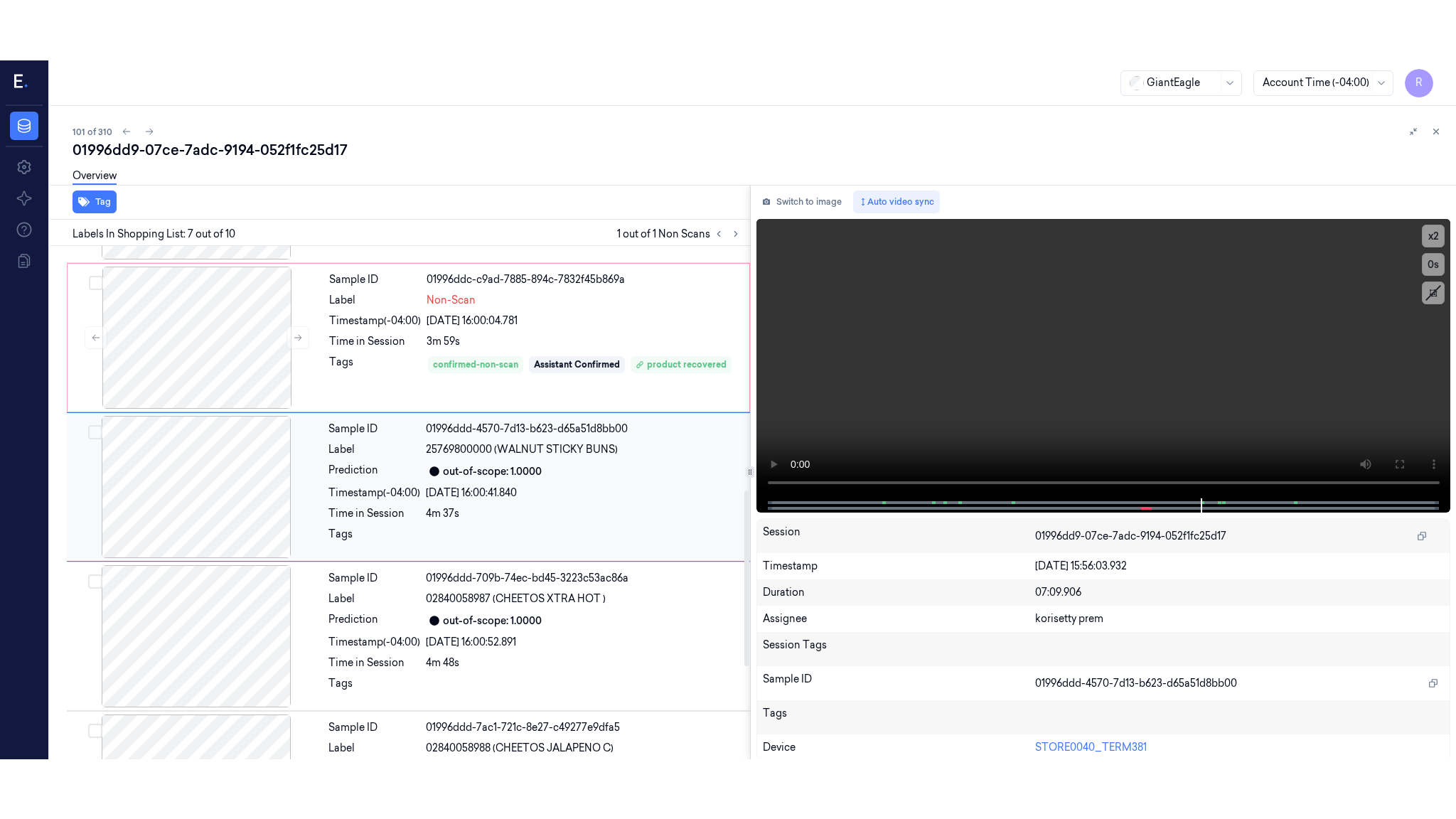
scroll to position [712, 0]
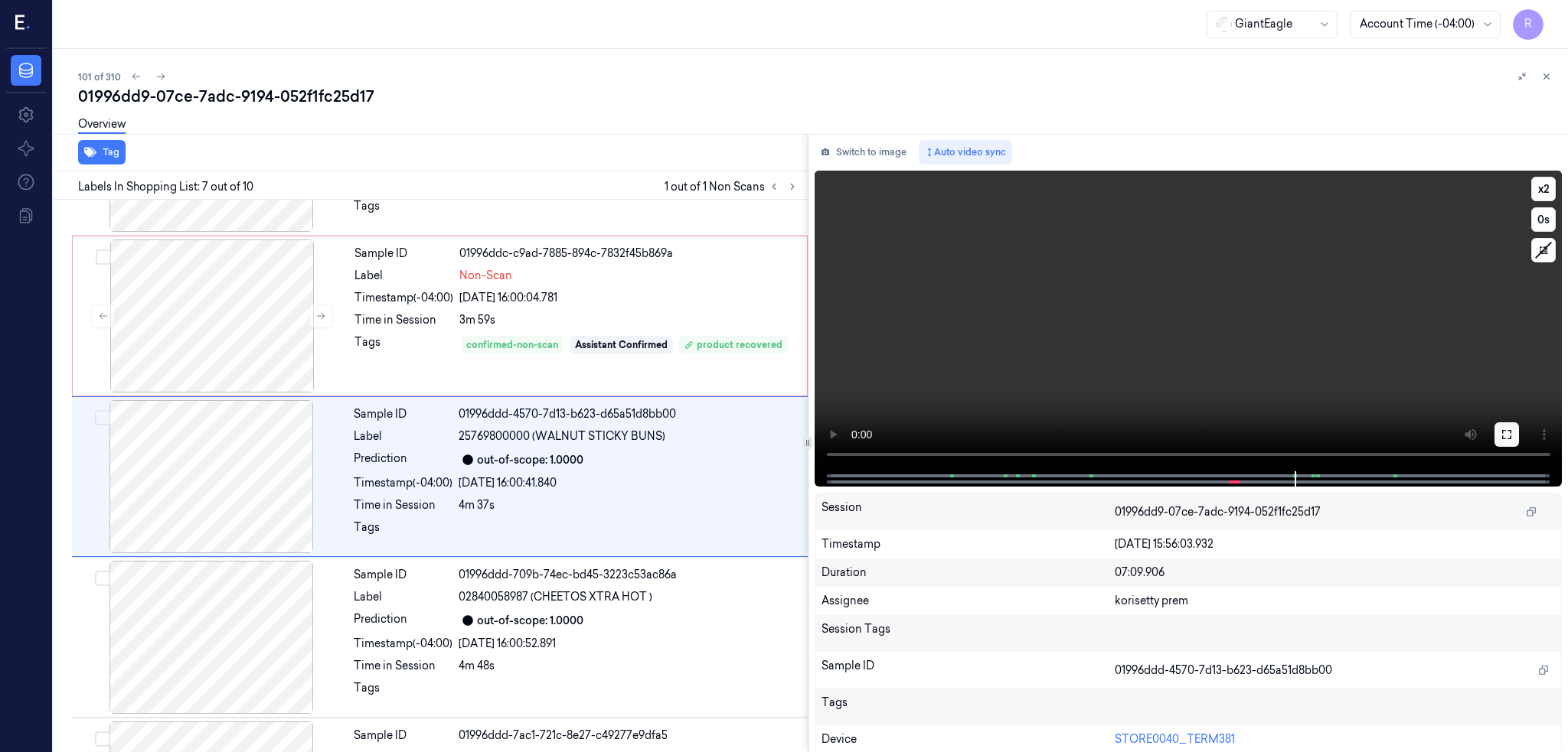
click at [1513, 432] on icon at bounding box center [1507, 434] width 13 height 13
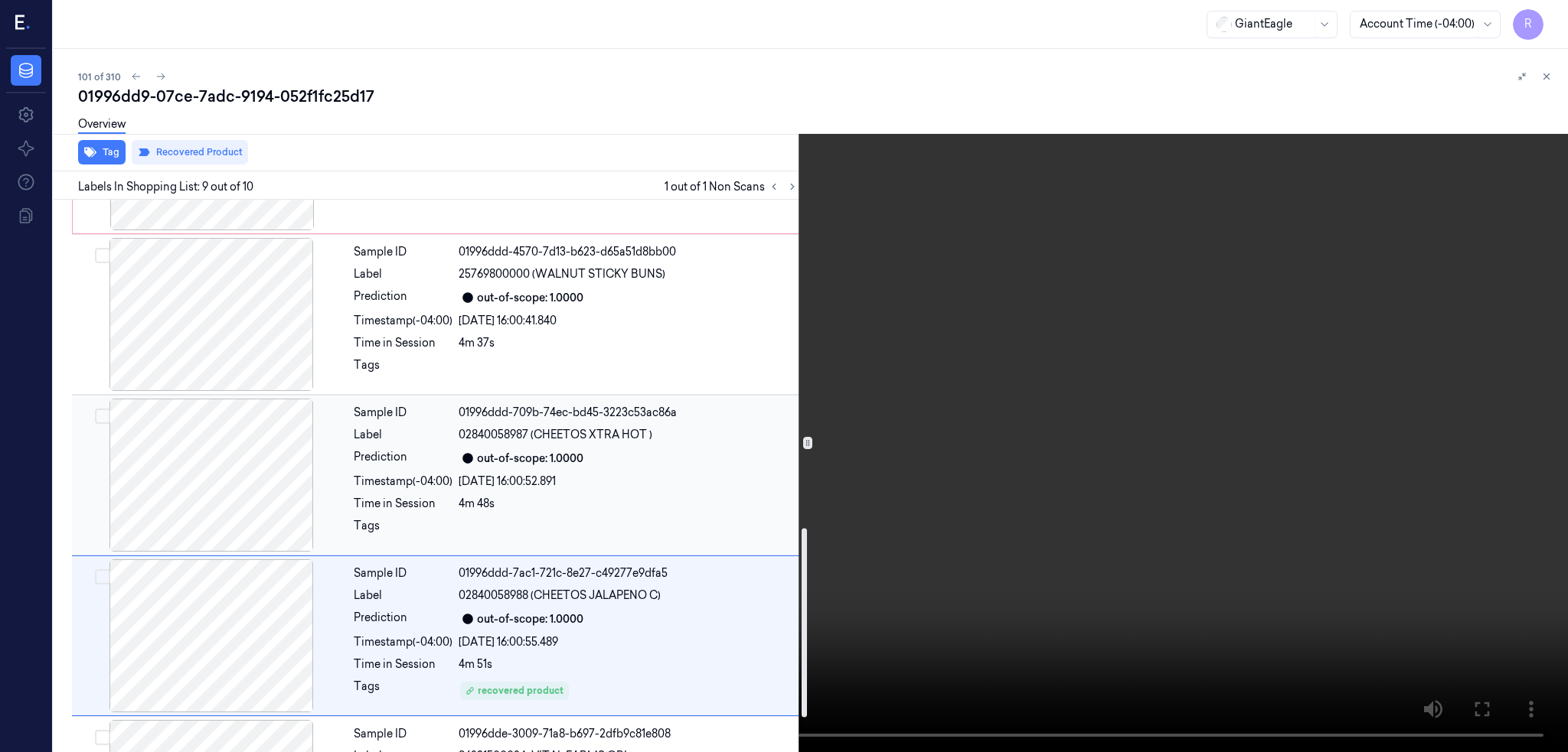
scroll to position [1032, 0]
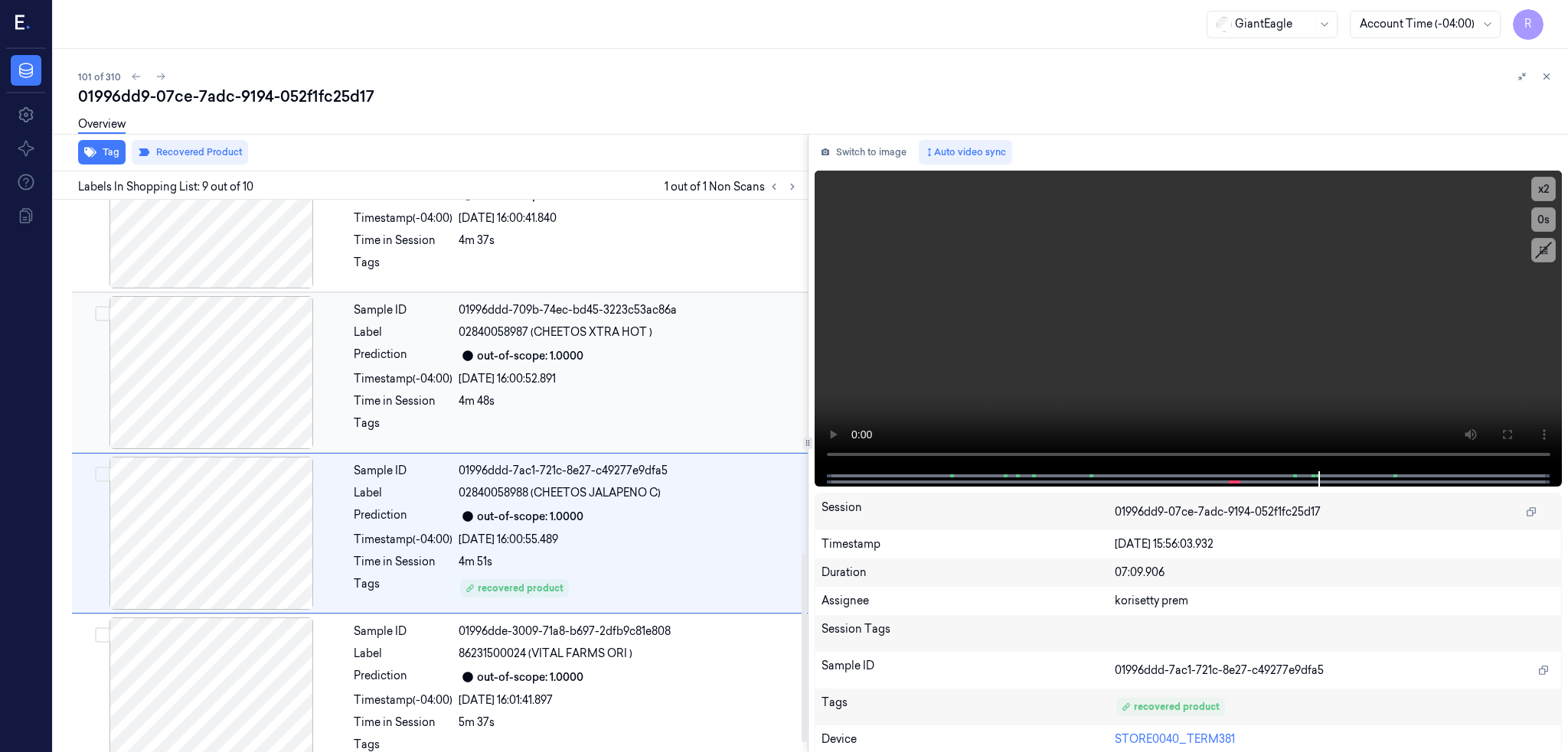
click at [245, 355] on div at bounding box center [211, 373] width 272 height 153
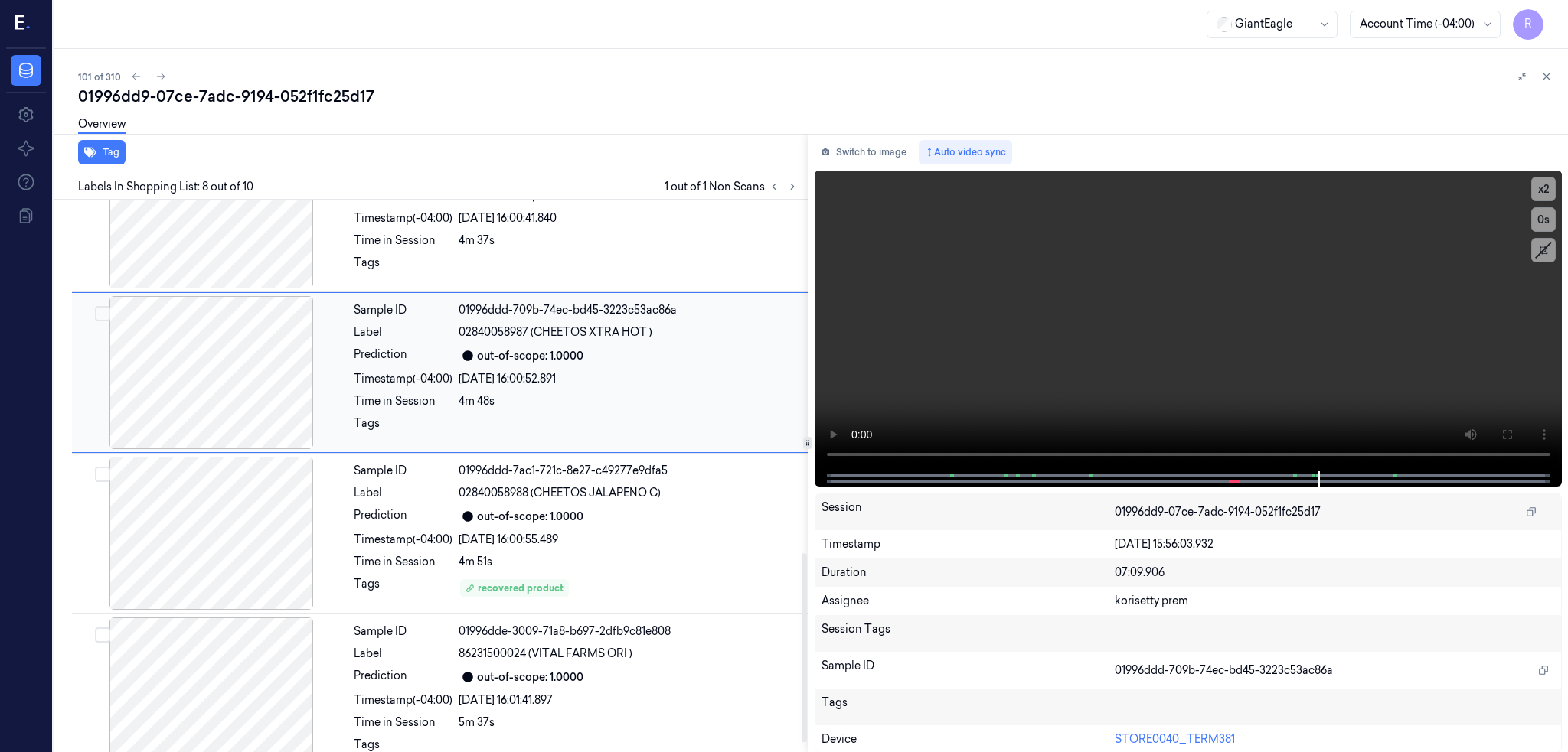
scroll to position [928, 0]
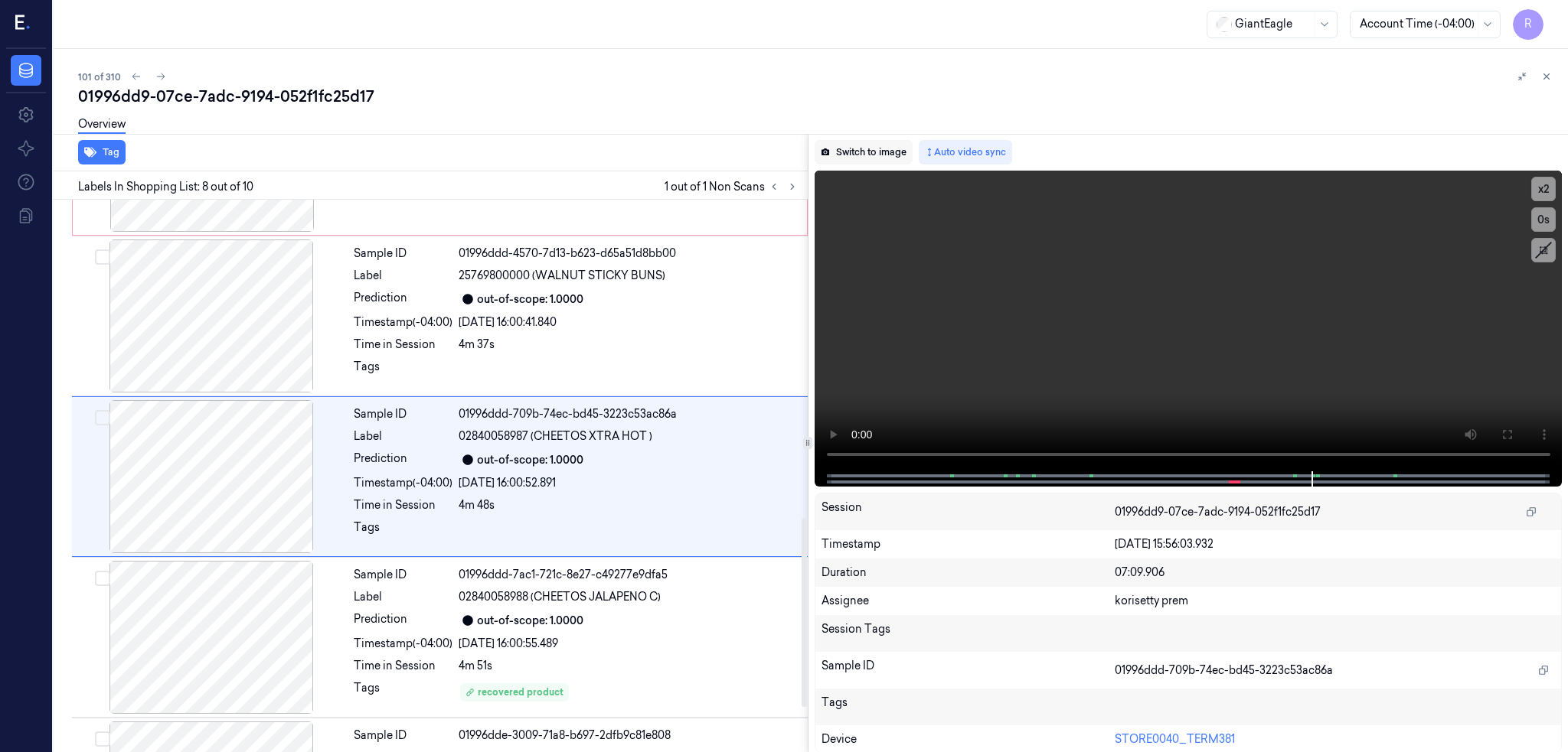
click at [877, 153] on button "Switch to image" at bounding box center [864, 152] width 98 height 24
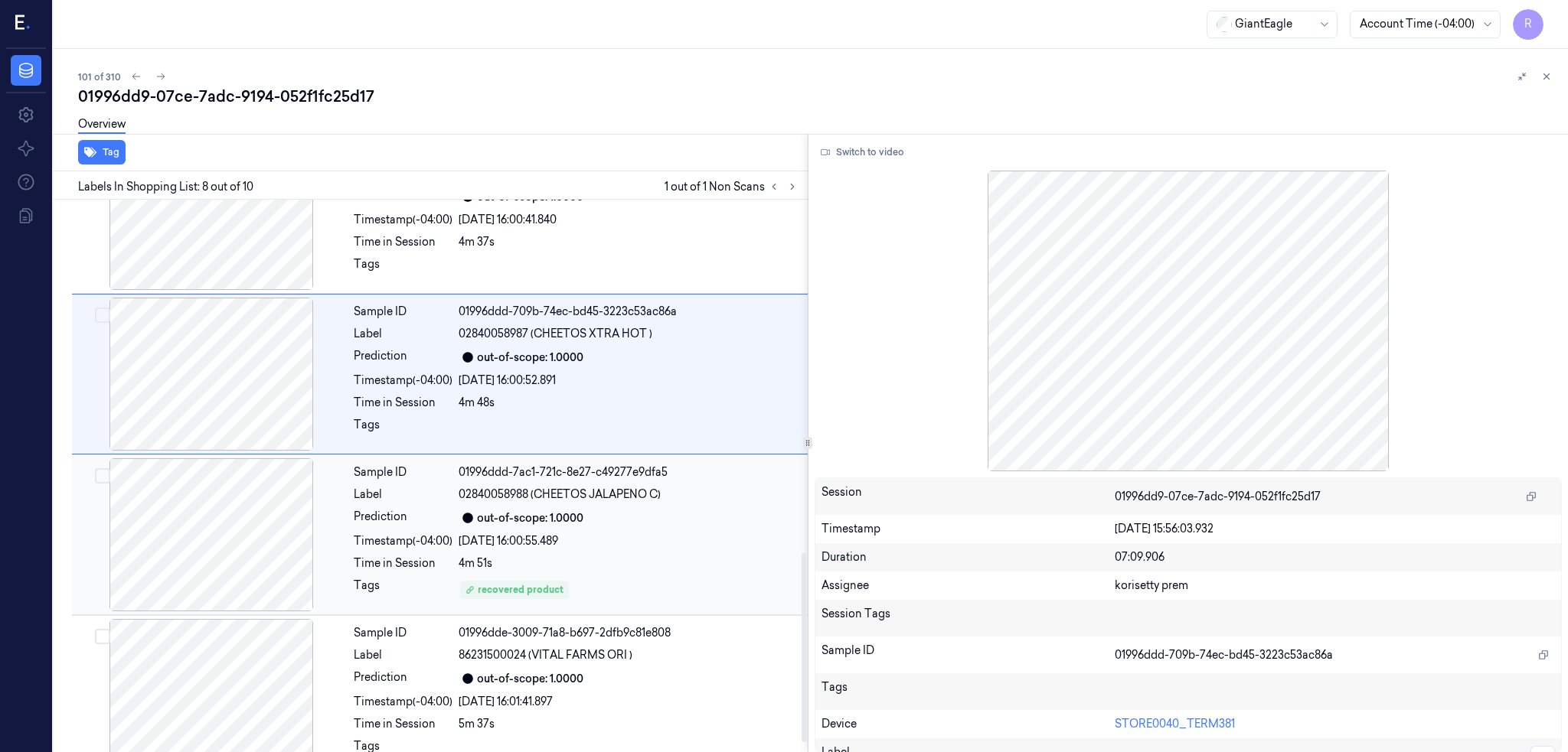
click at [228, 528] on div at bounding box center [211, 534] width 272 height 153
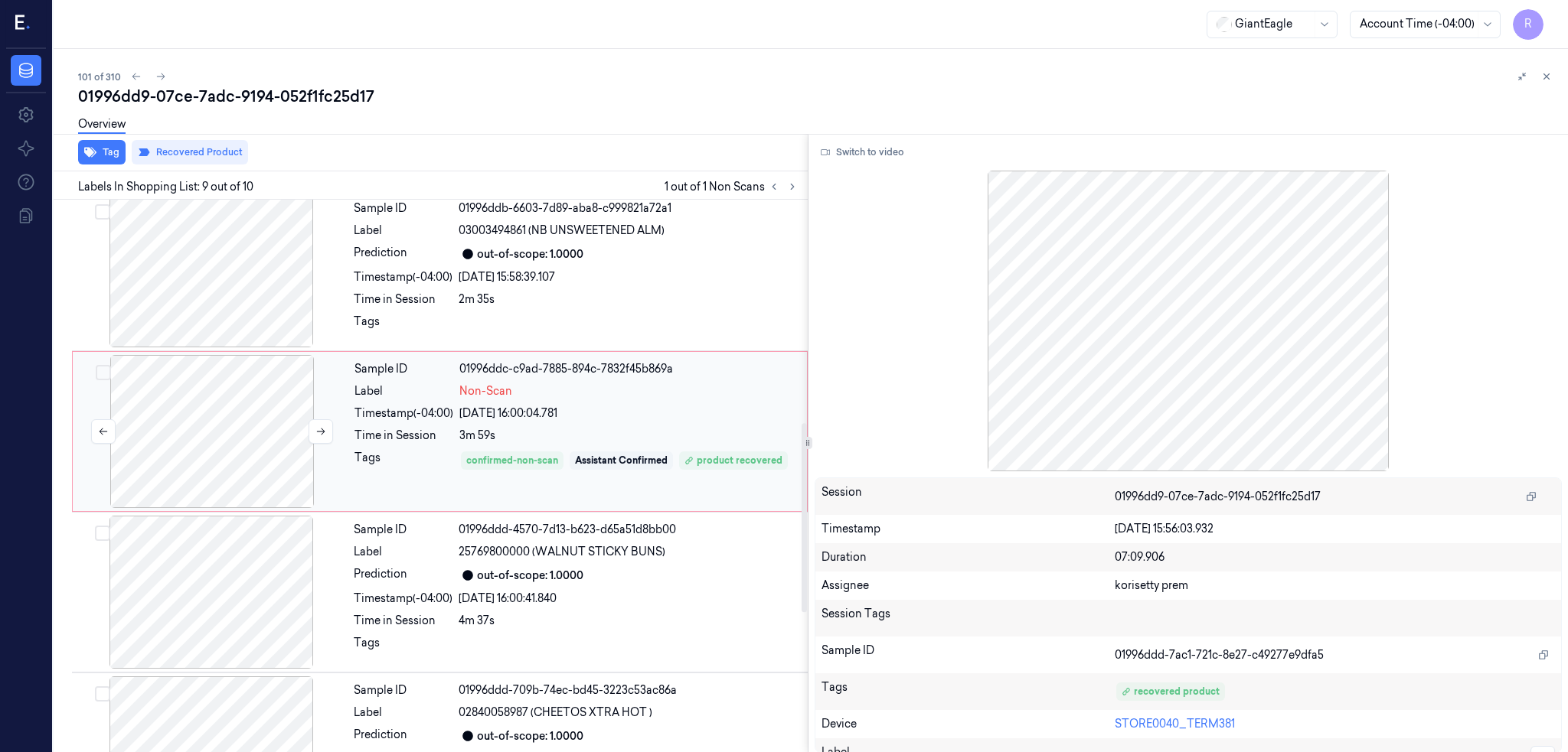
click at [225, 399] on div at bounding box center [212, 431] width 272 height 153
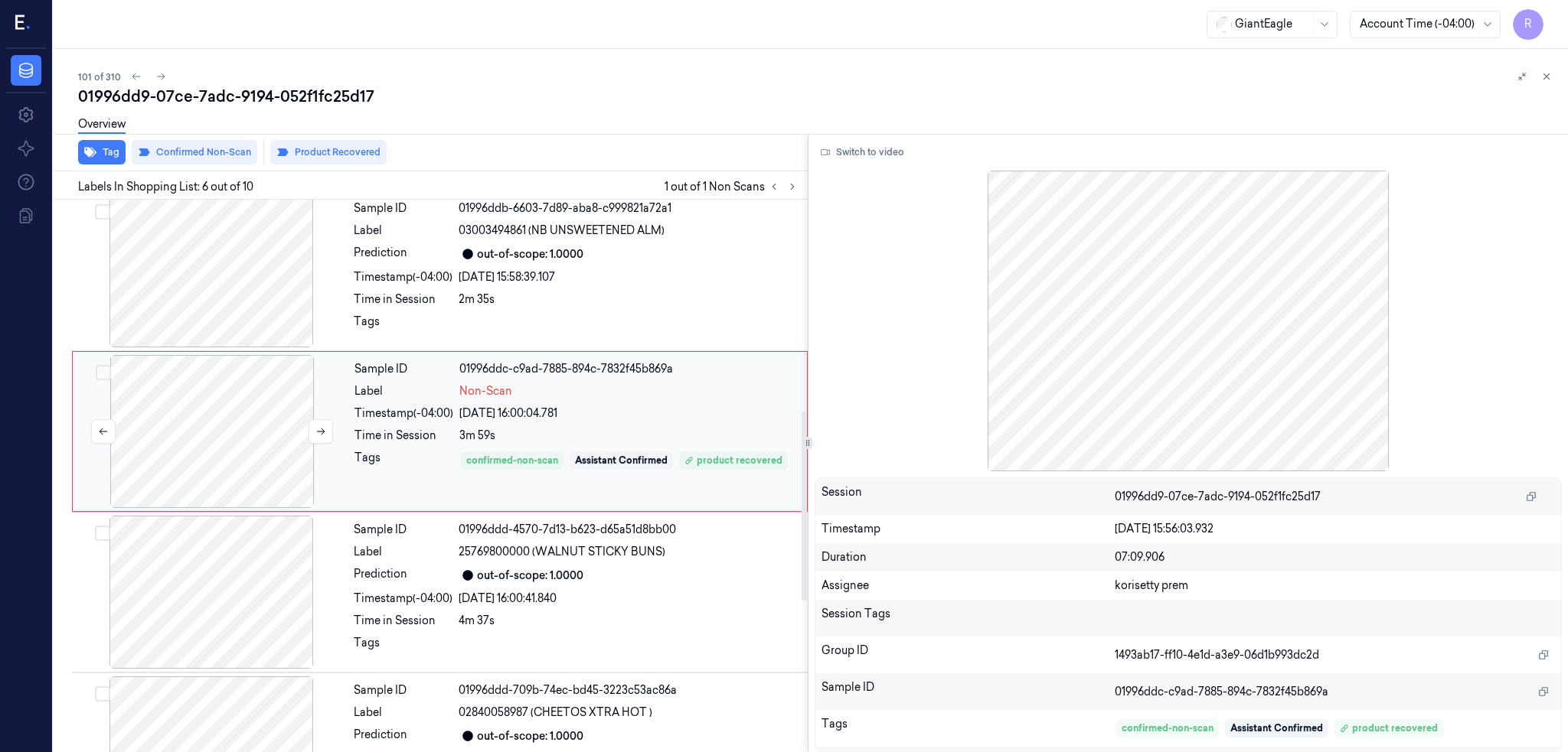
scroll to position [606, 0]
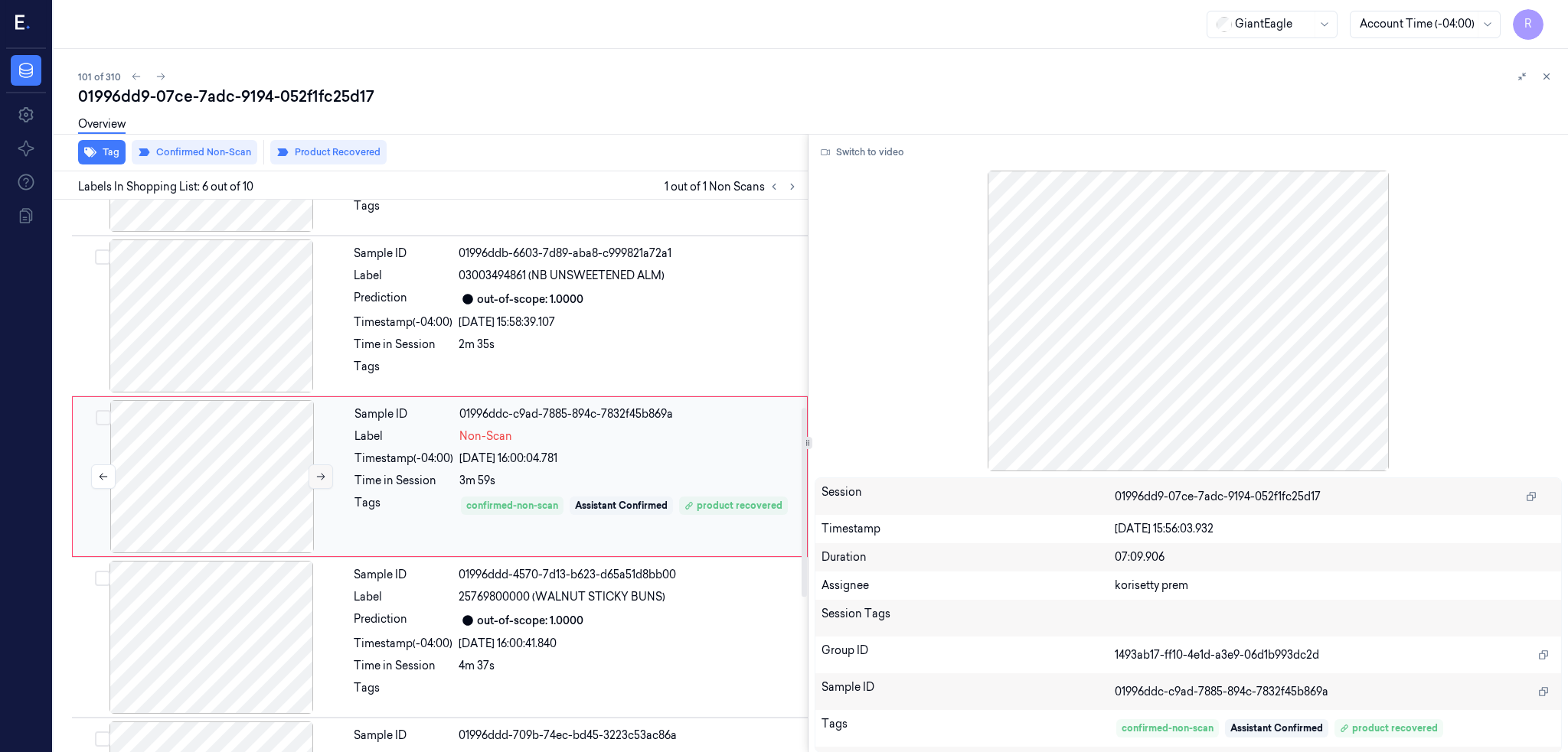
click at [322, 468] on button at bounding box center [320, 476] width 24 height 24
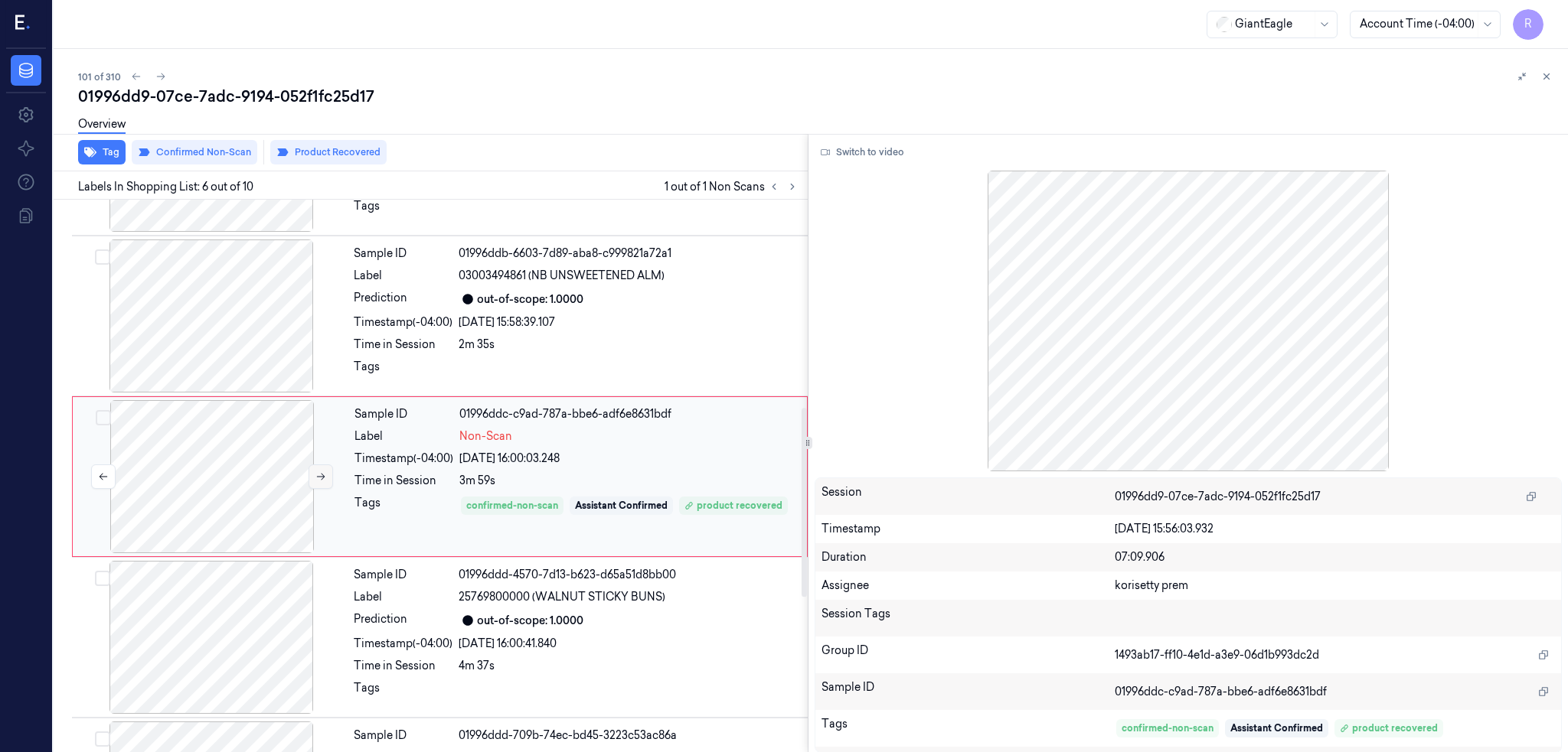
click at [322, 468] on button at bounding box center [320, 476] width 24 height 24
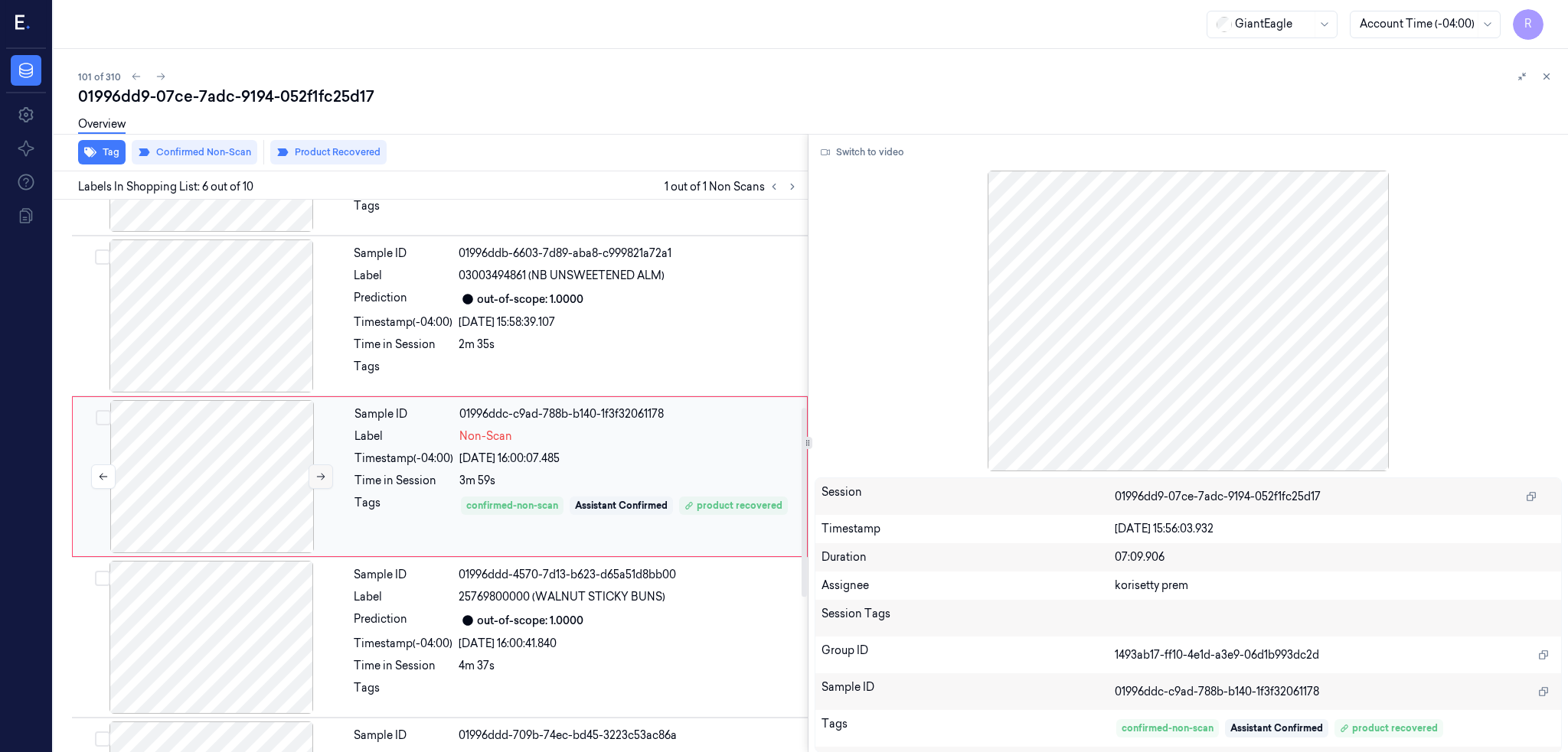
click at [322, 468] on button at bounding box center [320, 476] width 24 height 24
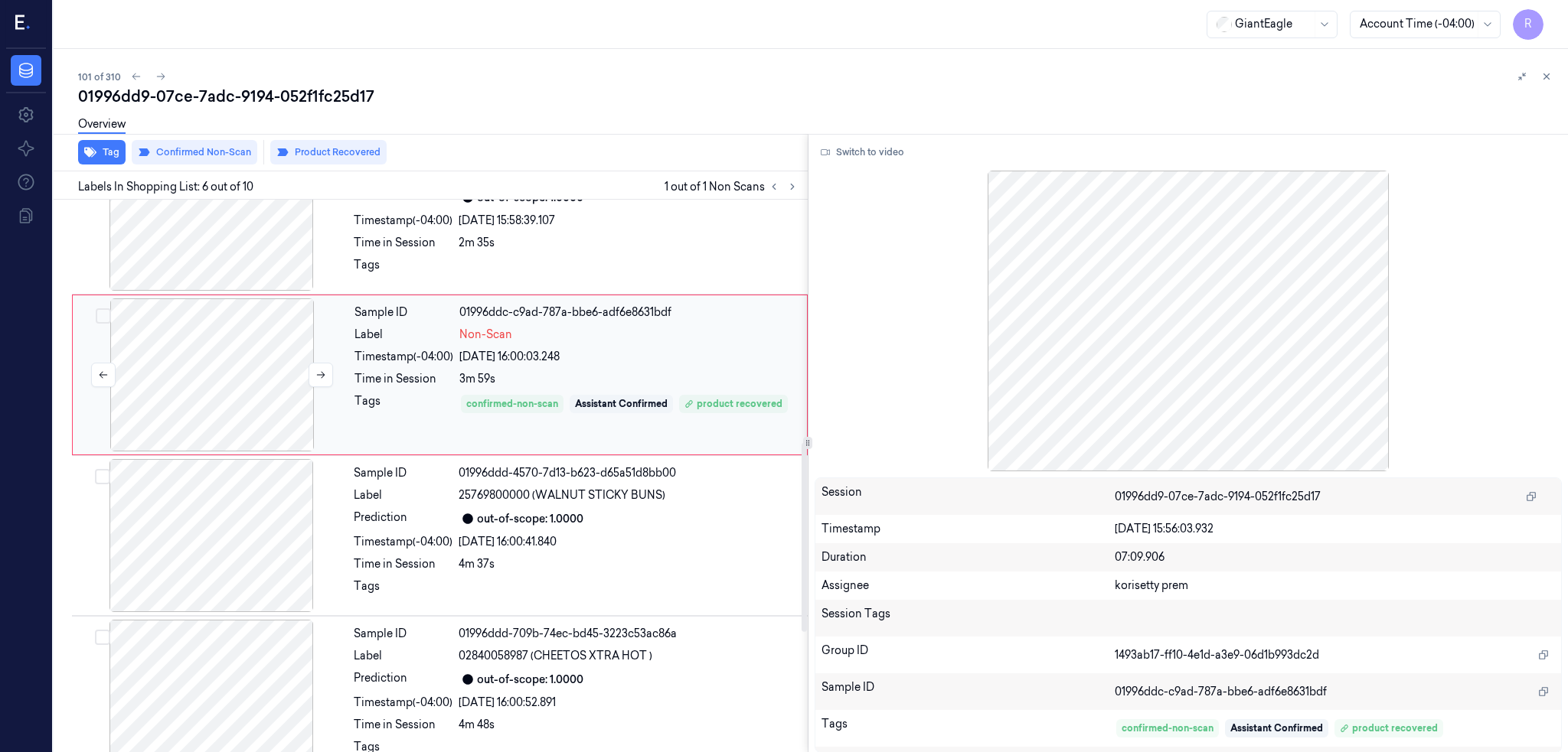
click at [307, 371] on div at bounding box center [212, 375] width 272 height 153
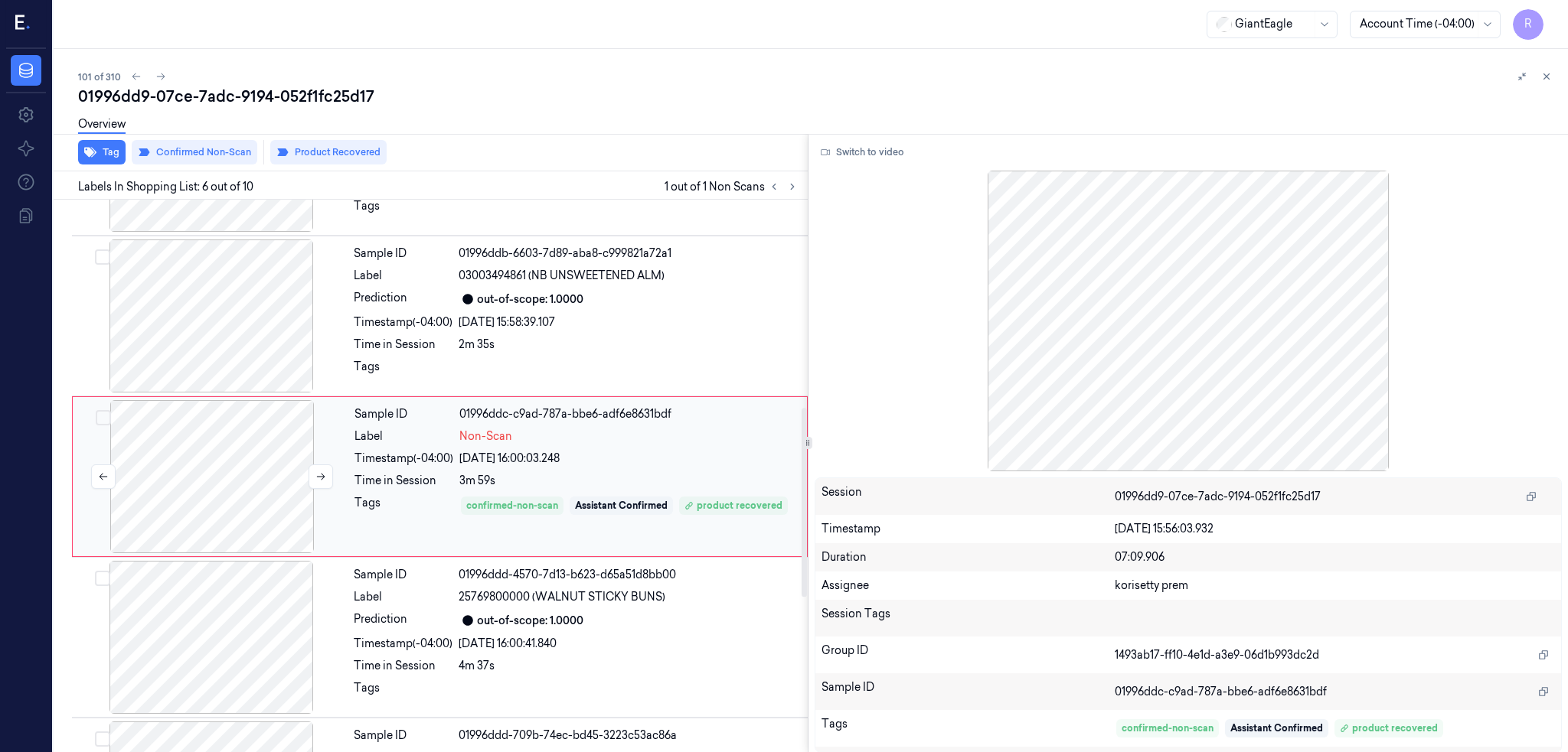
click at [307, 371] on div at bounding box center [211, 316] width 272 height 153
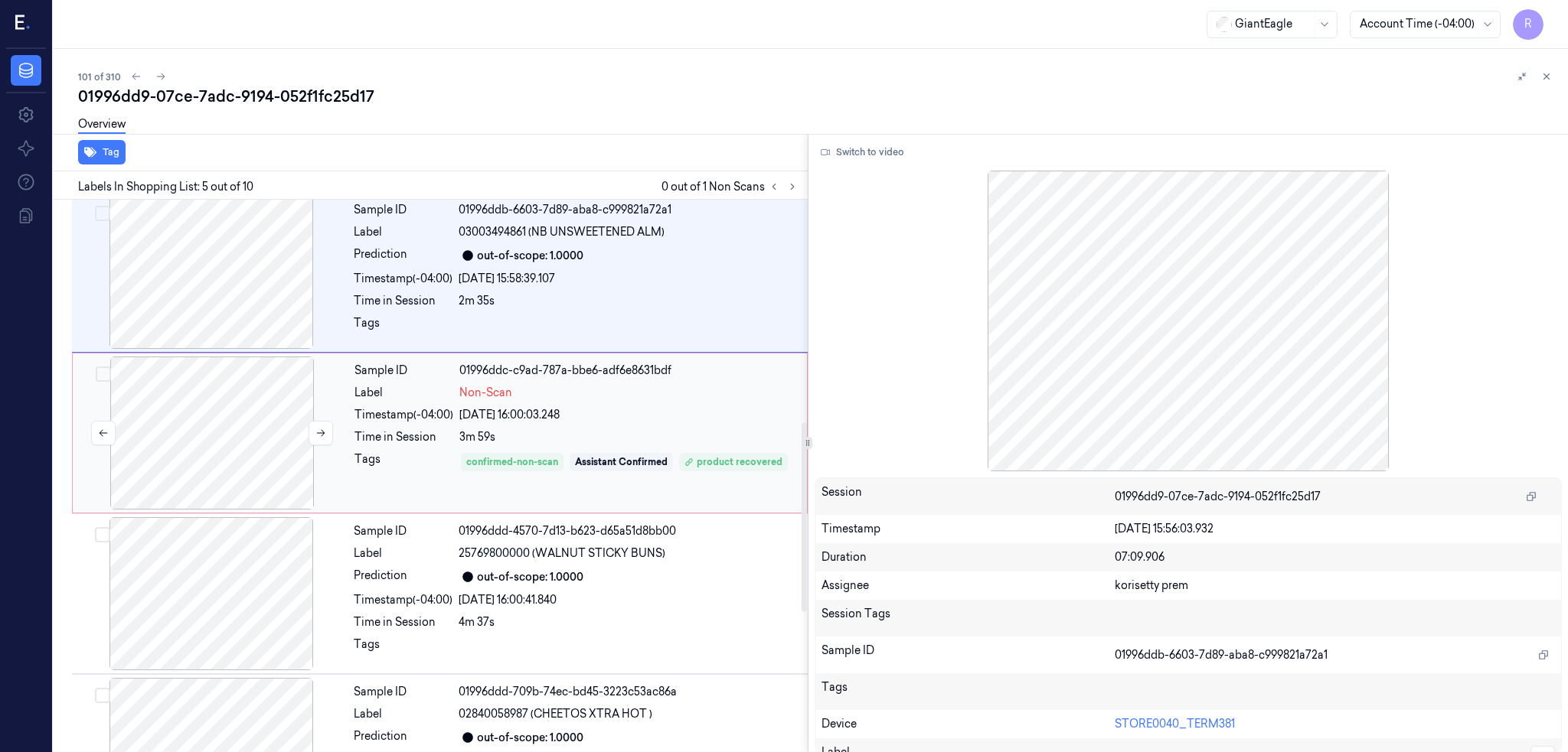
click at [212, 393] on div at bounding box center [212, 433] width 272 height 153
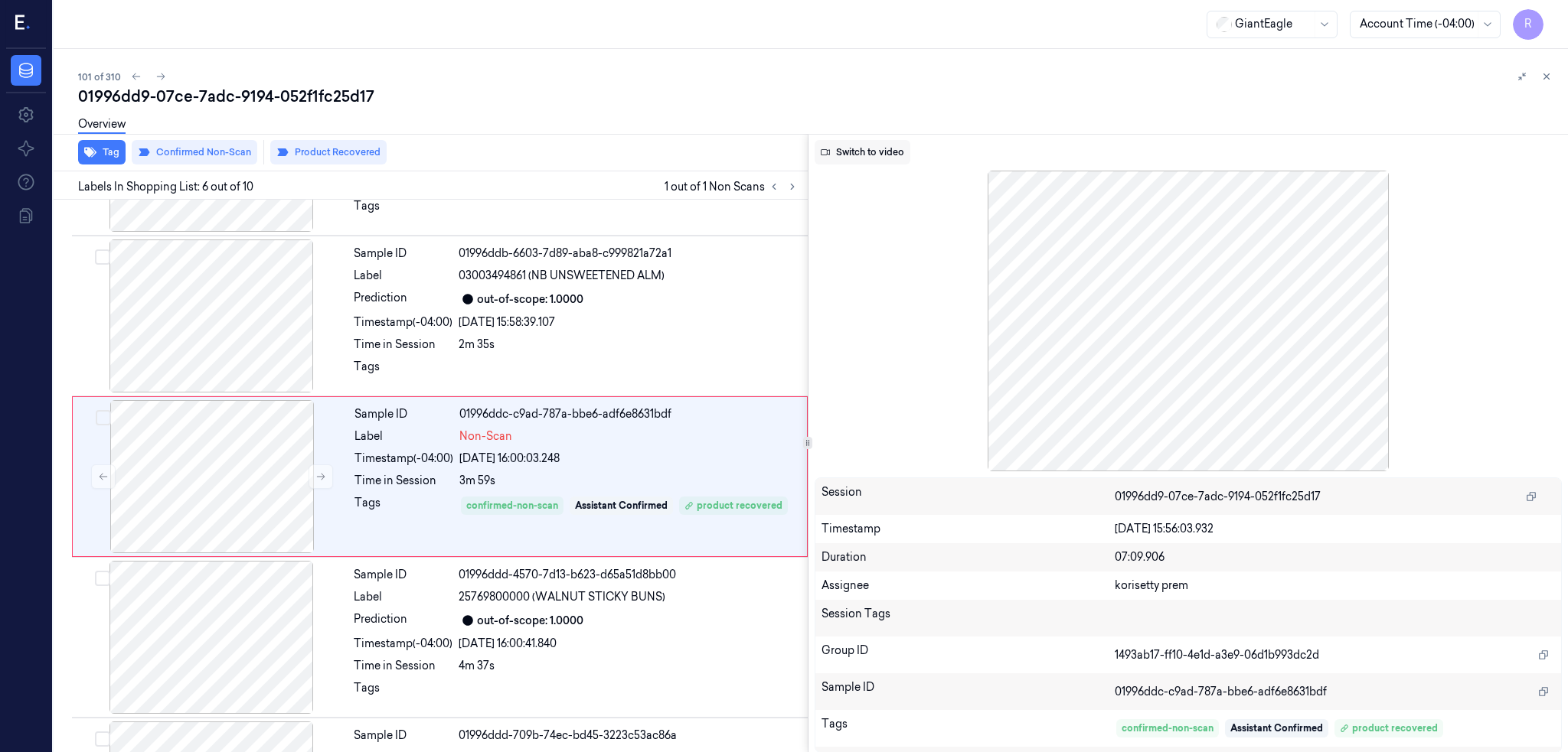
click at [895, 145] on button "Switch to video" at bounding box center [863, 152] width 96 height 24
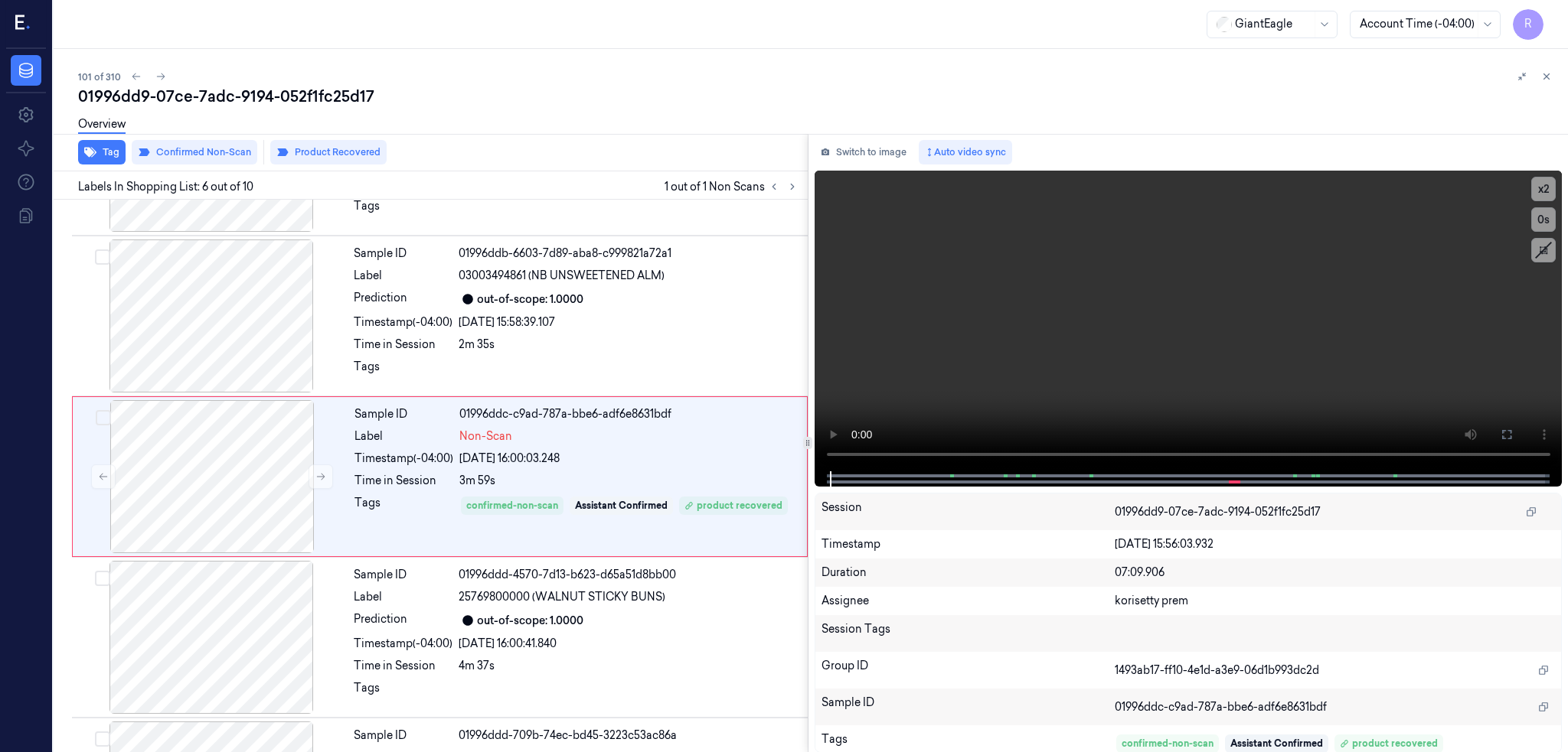
click at [326, 84] on div "101 of 310" at bounding box center [817, 76] width 1478 height 19
click at [324, 99] on div "01996dd9-07ce-7adc-9194-052f1fc25d17" at bounding box center [817, 97] width 1478 height 21
copy div "052f1fc25d17"
